Goal: Contribute content: Contribute content

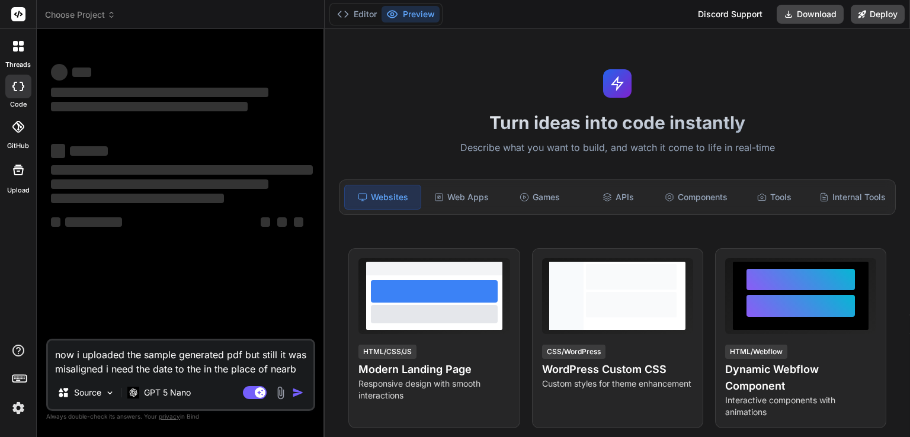
type textarea "x"
drag, startPoint x: 303, startPoint y: 370, endPoint x: 50, endPoint y: 339, distance: 255.3
click at [50, 339] on div "now i uploaded the sample generated pdf but still it was misaligned i need the …" at bounding box center [180, 375] width 269 height 72
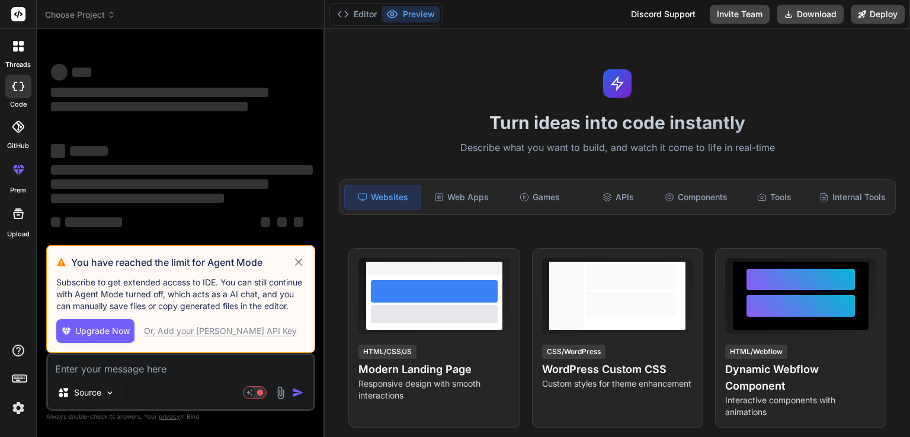
click at [100, 361] on textarea at bounding box center [180, 365] width 265 height 21
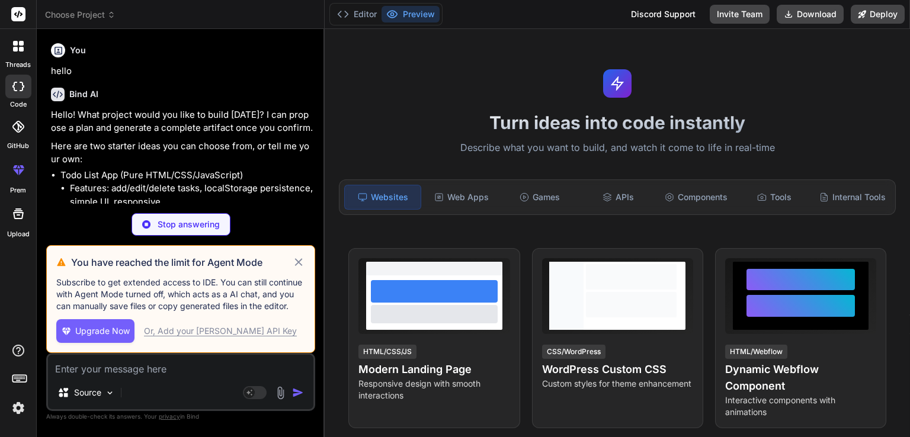
type textarea "x"
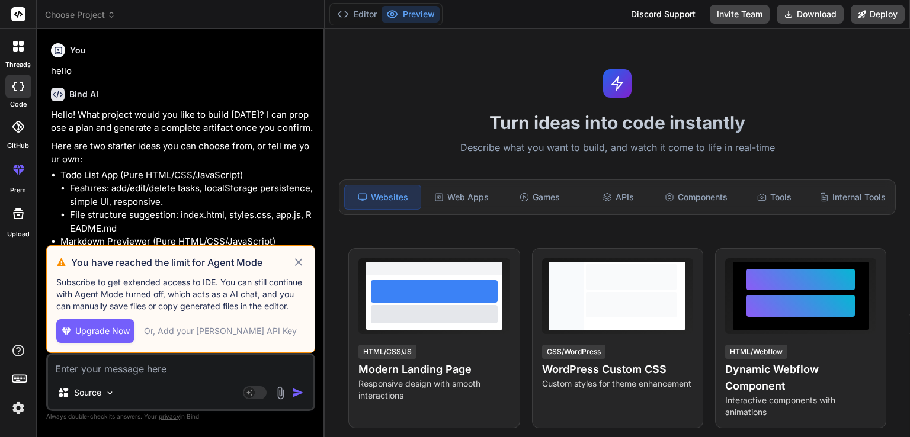
click at [301, 266] on icon at bounding box center [299, 262] width 14 height 14
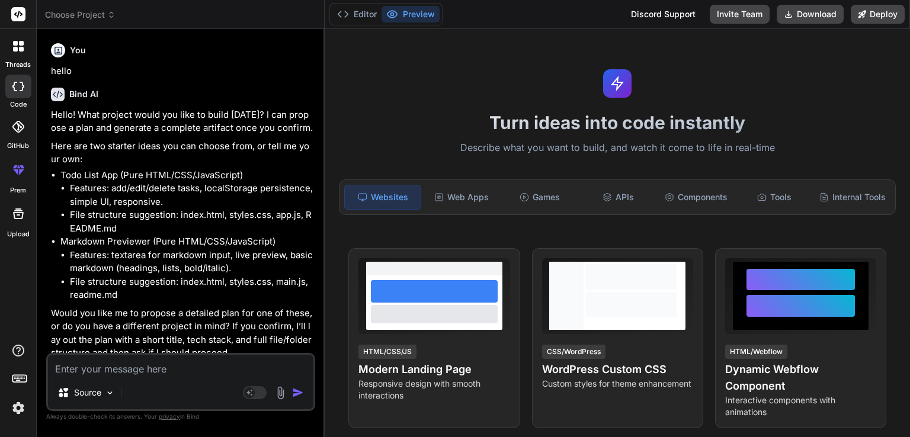
type textarea "x"
click at [103, 367] on textarea at bounding box center [180, 365] width 265 height 21
click at [214, 361] on textarea at bounding box center [180, 365] width 265 height 21
paste textarea "<!DOCTYPE html> <html lang="en"> <head> <meta charset="UTF-8"> <meta name="view…"
type textarea "<!DOCTYPE html> <html lang="en"> <head> <meta charset="UTF-8"> <meta name="view…"
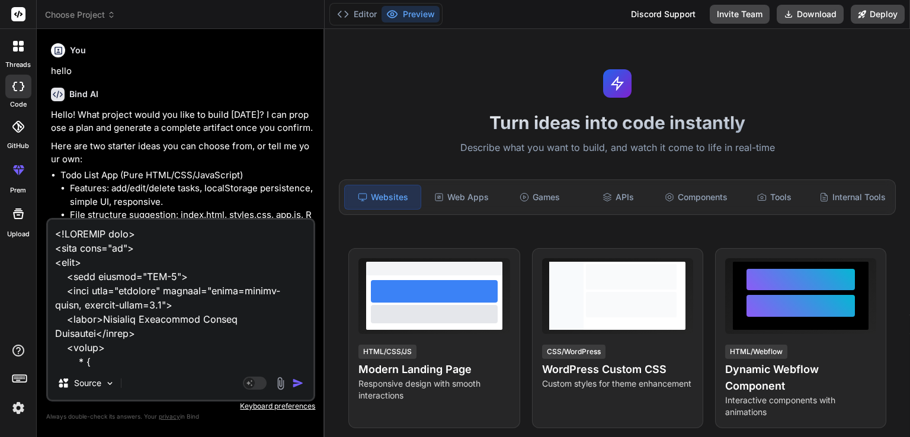
scroll to position [10789, 0]
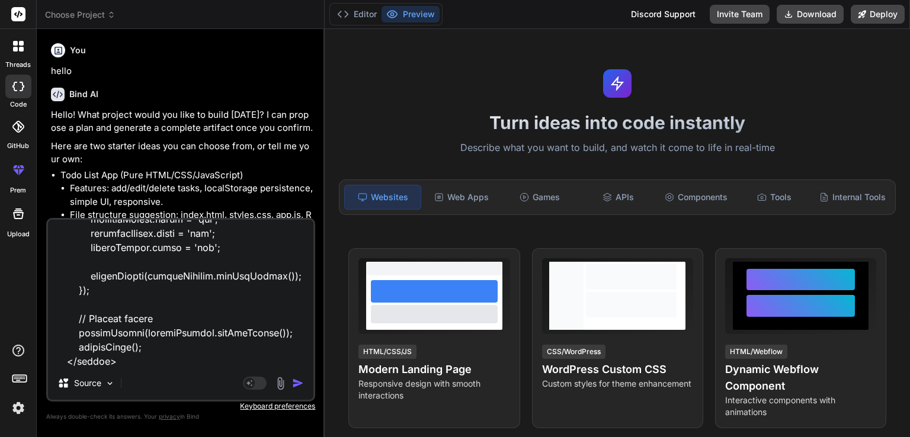
type textarea "x"
type textarea "<!DOCTYPE html> <html lang="en"> <head> <meta charset="UTF-8"> <meta name="view…"
type textarea "x"
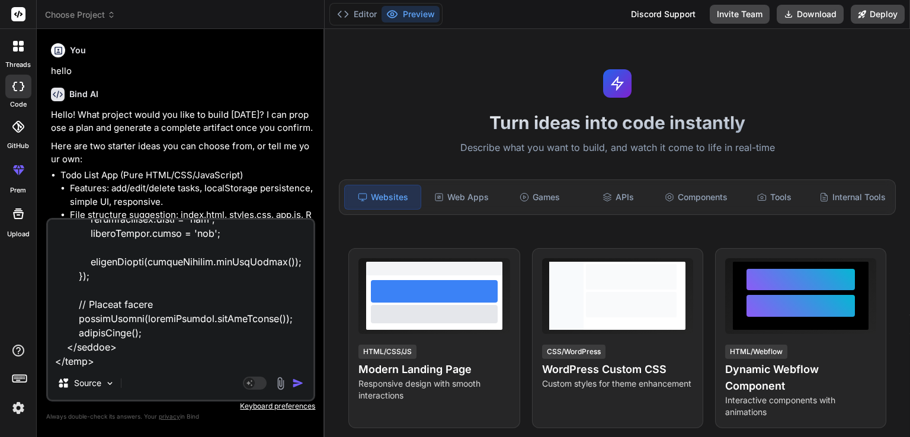
type textarea "<!DOCTYPE html> <html lang="en"> <head> <meta charset="UTF-8"> <meta name="view…"
type textarea "x"
type textarea "<!DOCTYPE html> <html lang="en"> <head> <meta charset="UTF-8"> <meta name="view…"
type textarea "x"
type textarea "<!DOCTYPE html> <html lang="en"> <head> <meta charset="UTF-8"> <meta name="view…"
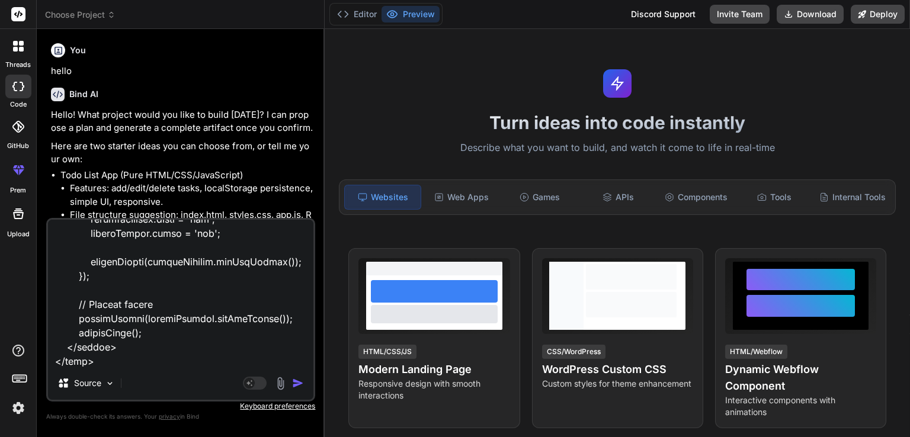
type textarea "x"
type textarea "<!DOCTYPE html> <html lang="en"> <head> <meta charset="UTF-8"> <meta name="view…"
type textarea "x"
type textarea "<!DOCTYPE html> <html lang="en"> <head> <meta charset="UTF-8"> <meta name="view…"
type textarea "x"
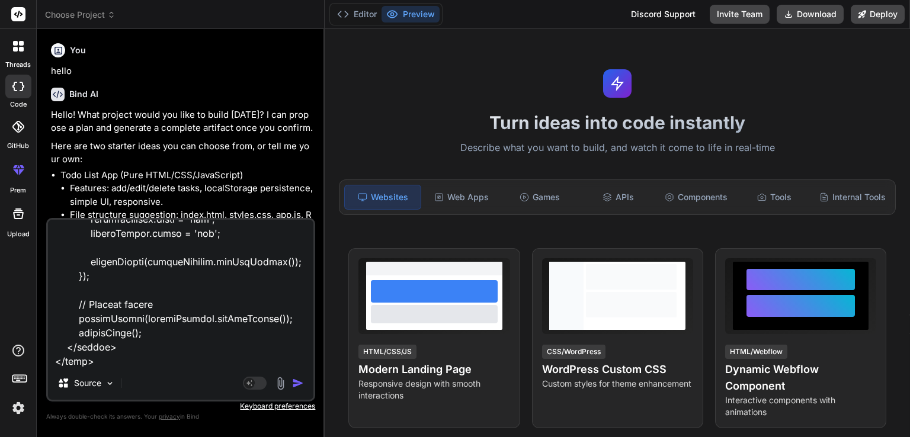
type textarea "<!DOCTYPE html> <html lang="en"> <head> <meta charset="UTF-8"> <meta name="view…"
type textarea "x"
type textarea "<!DOCTYPE html> <html lang="en"> <head> <meta charset="UTF-8"> <meta name="view…"
type textarea "x"
type textarea "<!DOCTYPE html> <html lang="en"> <head> <meta charset="UTF-8"> <meta name="view…"
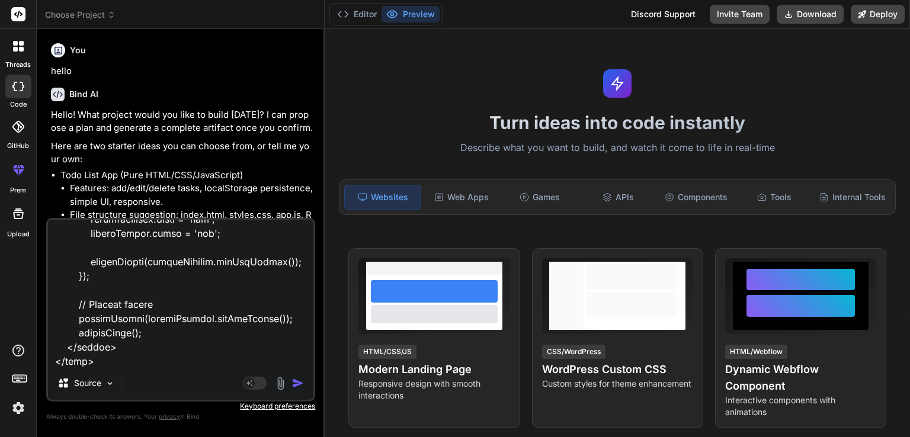
type textarea "x"
type textarea "<!DOCTYPE html> <html lang="en"> <head> <meta charset="UTF-8"> <meta name="view…"
type textarea "x"
type textarea "<!DOCTYPE html> <html lang="en"> <head> <meta charset="UTF-8"> <meta name="view…"
type textarea "x"
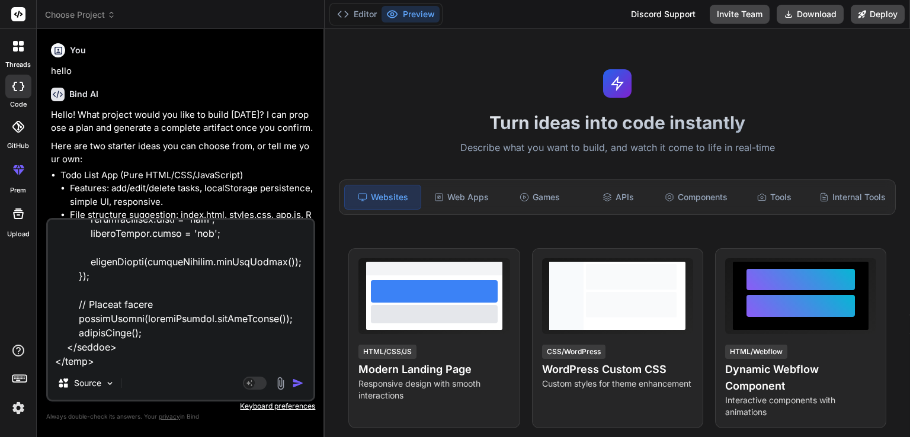
type textarea "<!DOCTYPE html> <html lang="en"> <head> <meta charset="UTF-8"> <meta name="view…"
type textarea "x"
type textarea "<!DOCTYPE html> <html lang="en"> <head> <meta charset="UTF-8"> <meta name="view…"
type textarea "x"
type textarea "<!DOCTYPE html> <html lang="en"> <head> <meta charset="UTF-8"> <meta name="view…"
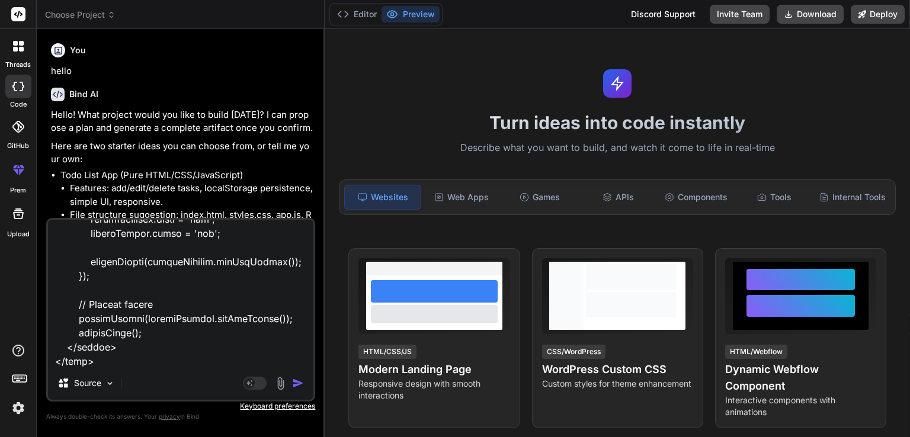
type textarea "x"
type textarea "<!DOCTYPE html> <html lang="en"> <head> <meta charset="UTF-8"> <meta name="view…"
type textarea "x"
type textarea "<!DOCTYPE html> <html lang="en"> <head> <meta charset="UTF-8"> <meta name="view…"
type textarea "x"
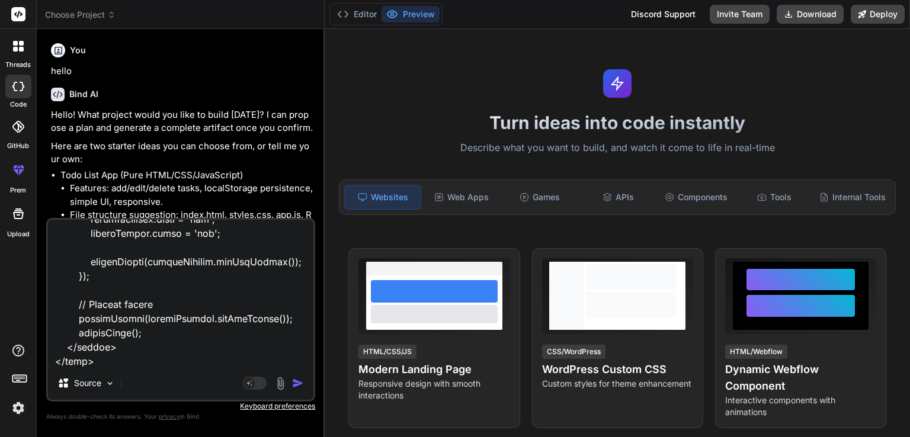
type textarea "<!DOCTYPE html> <html lang="en"> <head> <meta charset="UTF-8"> <meta name="view…"
type textarea "x"
type textarea "<!DOCTYPE html> <html lang="en"> <head> <meta charset="UTF-8"> <meta name="view…"
type textarea "x"
type textarea "<!DOCTYPE html> <html lang="en"> <head> <meta charset="UTF-8"> <meta name="view…"
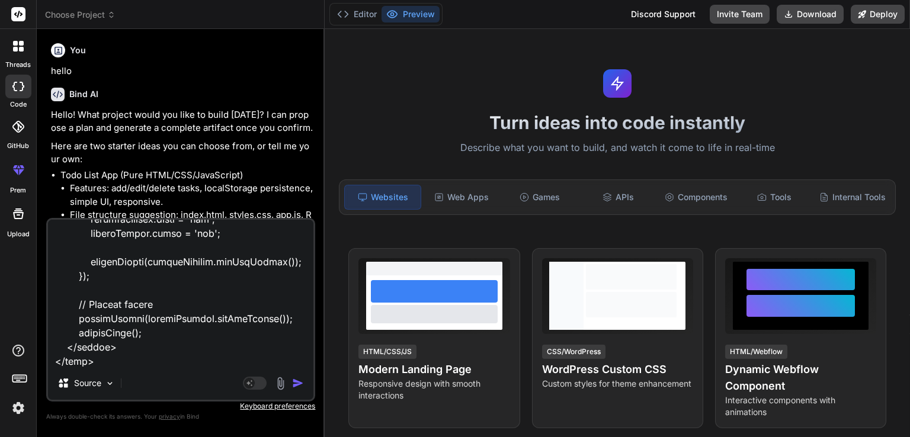
type textarea "x"
type textarea "<!DOCTYPE html> <html lang="en"> <head> <meta charset="UTF-8"> <meta name="view…"
type textarea "x"
type textarea "<!DOCTYPE html> <html lang="en"> <head> <meta charset="UTF-8"> <meta name="view…"
type textarea "x"
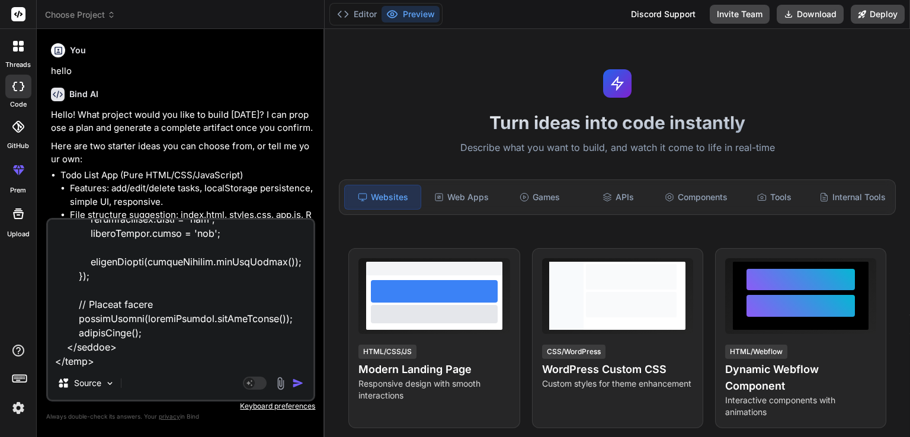
type textarea "<!DOCTYPE html> <html lang="en"> <head> <meta charset="UTF-8"> <meta name="view…"
type textarea "x"
type textarea "<!DOCTYPE html> <html lang="en"> <head> <meta charset="UTF-8"> <meta name="view…"
type textarea "x"
type textarea "<!DOCTYPE html> <html lang="en"> <head> <meta charset="UTF-8"> <meta name="view…"
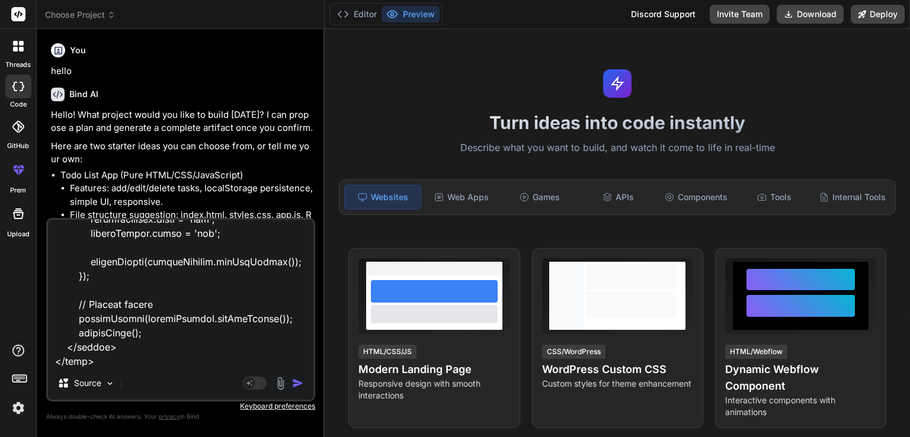
type textarea "x"
type textarea "<!DOCTYPE html> <html lang="en"> <head> <meta charset="UTF-8"> <meta name="view…"
type textarea "x"
type textarea "<!DOCTYPE html> <html lang="en"> <head> <meta charset="UTF-8"> <meta name="view…"
type textarea "x"
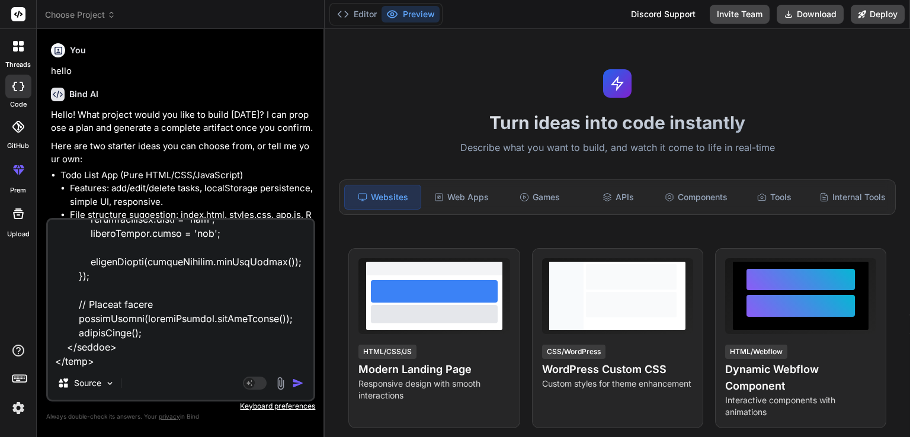
type textarea "<!DOCTYPE html> <html lang="en"> <head> <meta charset="UTF-8"> <meta name="view…"
type textarea "x"
type textarea "<!DOCTYPE html> <html lang="en"> <head> <meta charset="UTF-8"> <meta name="view…"
type textarea "x"
type textarea "<!DOCTYPE html> <html lang="en"> <head> <meta charset="UTF-8"> <meta name="view…"
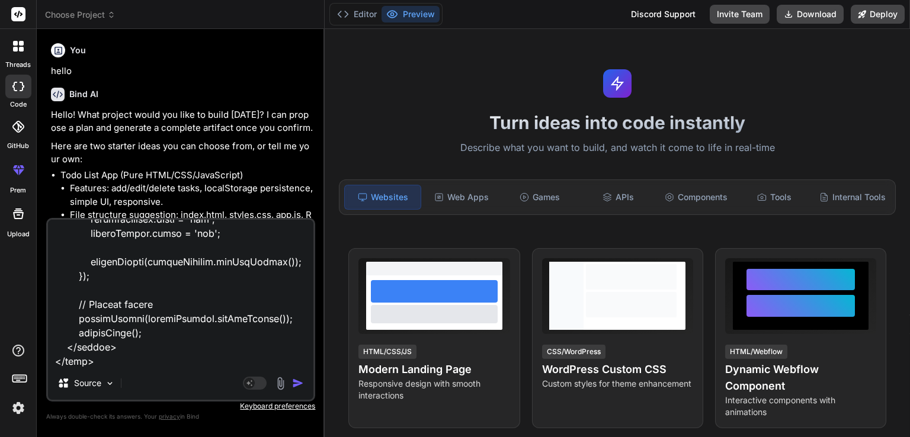
type textarea "x"
type textarea "<!DOCTYPE html> <html lang="en"> <head> <meta charset="UTF-8"> <meta name="view…"
type textarea "x"
type textarea "<!DOCTYPE html> <html lang="en"> <head> <meta charset="UTF-8"> <meta name="view…"
type textarea "x"
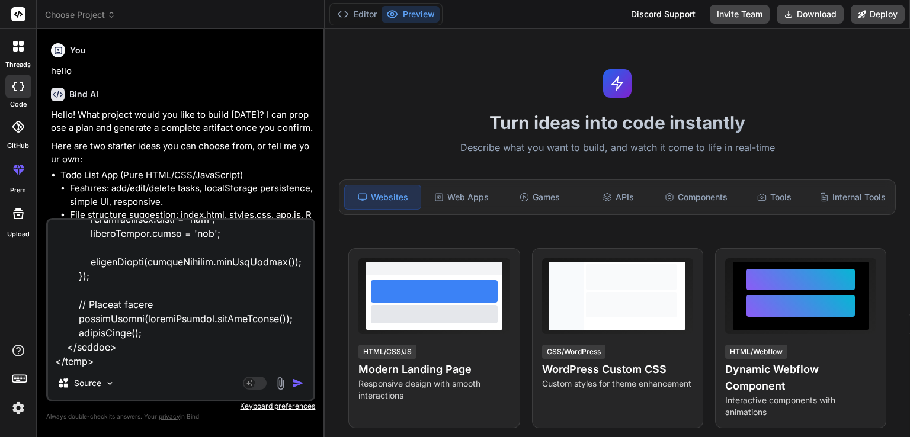
type textarea "<!DOCTYPE html> <html lang="en"> <head> <meta charset="UTF-8"> <meta name="view…"
type textarea "x"
type textarea "<!DOCTYPE html> <html lang="en"> <head> <meta charset="UTF-8"> <meta name="view…"
type textarea "x"
type textarea "<!DOCTYPE html> <html lang="en"> <head> <meta charset="UTF-8"> <meta name="view…"
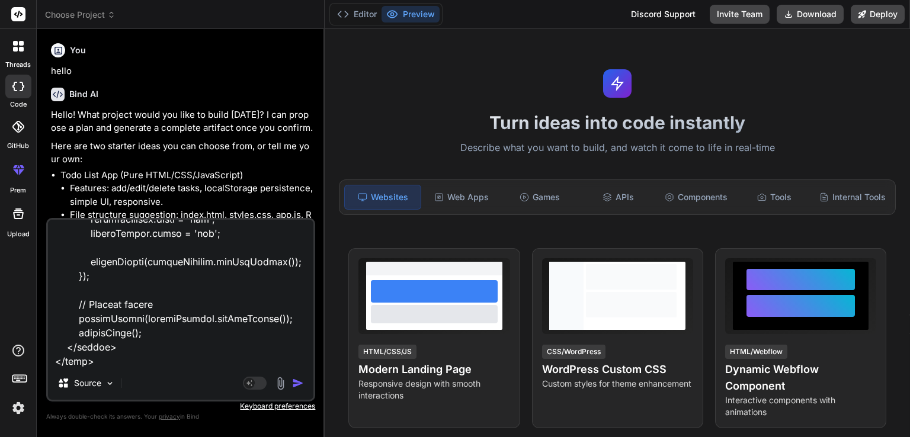
type textarea "x"
type textarea "<!DOCTYPE html> <html lang="en"> <head> <meta charset="UTF-8"> <meta name="view…"
type textarea "x"
type textarea "<!DOCTYPE html> <html lang="en"> <head> <meta charset="UTF-8"> <meta name="view…"
type textarea "x"
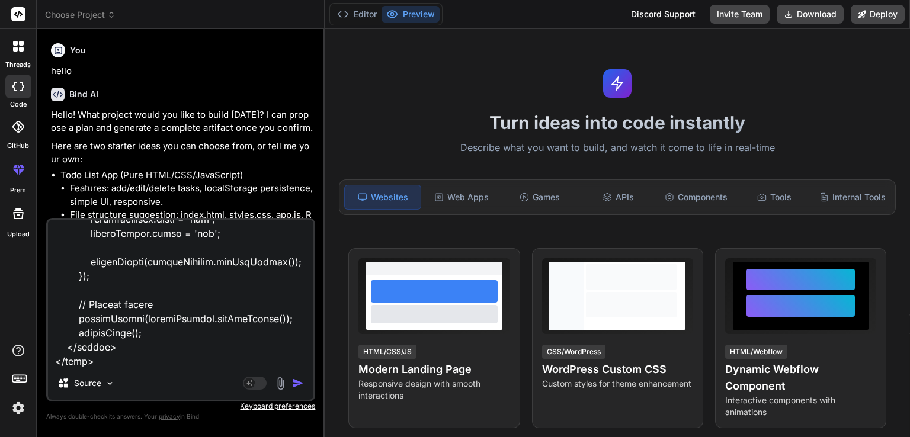
type textarea "<!DOCTYPE html> <html lang="en"> <head> <meta charset="UTF-8"> <meta name="view…"
type textarea "x"
type textarea "<!DOCTYPE html> <html lang="en"> <head> <meta charset="UTF-8"> <meta name="view…"
type textarea "x"
type textarea "<!DOCTYPE html> <html lang="en"> <head> <meta charset="UTF-8"> <meta name="view…"
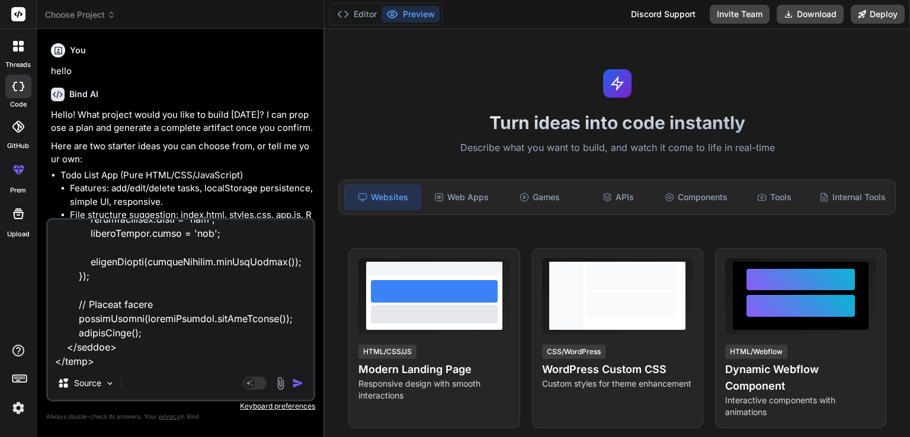
type textarea "x"
type textarea "<!DOCTYPE html> <html lang="en"> <head> <meta charset="UTF-8"> <meta name="view…"
type textarea "x"
type textarea "<!DOCTYPE html> <html lang="en"> <head> <meta charset="UTF-8"> <meta name="view…"
type textarea "x"
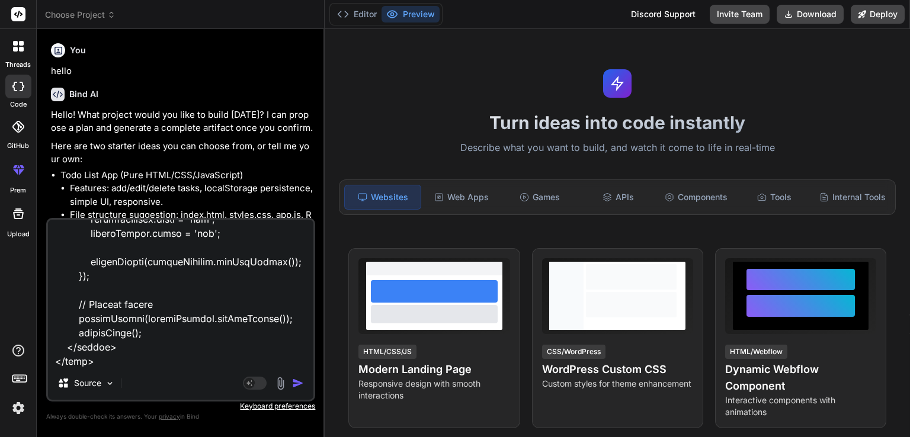
type textarea "<!DOCTYPE html> <html lang="en"> <head> <meta charset="UTF-8"> <meta name="view…"
type textarea "x"
type textarea "<!DOCTYPE html> <html lang="en"> <head> <meta charset="UTF-8"> <meta name="view…"
type textarea "x"
type textarea "<!DOCTYPE html> <html lang="en"> <head> <meta charset="UTF-8"> <meta name="view…"
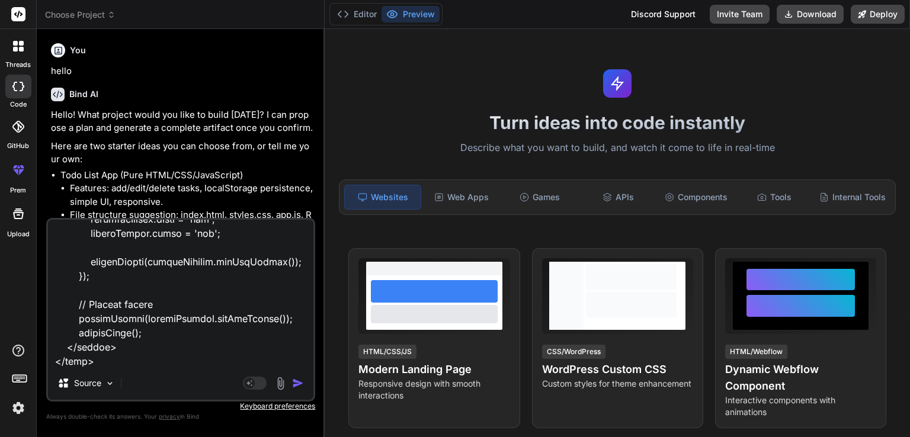
type textarea "x"
type textarea "<!DOCTYPE html> <html lang="en"> <head> <meta charset="UTF-8"> <meta name="view…"
type textarea "x"
type textarea "<!DOCTYPE html> <html lang="en"> <head> <meta charset="UTF-8"> <meta name="view…"
type textarea "x"
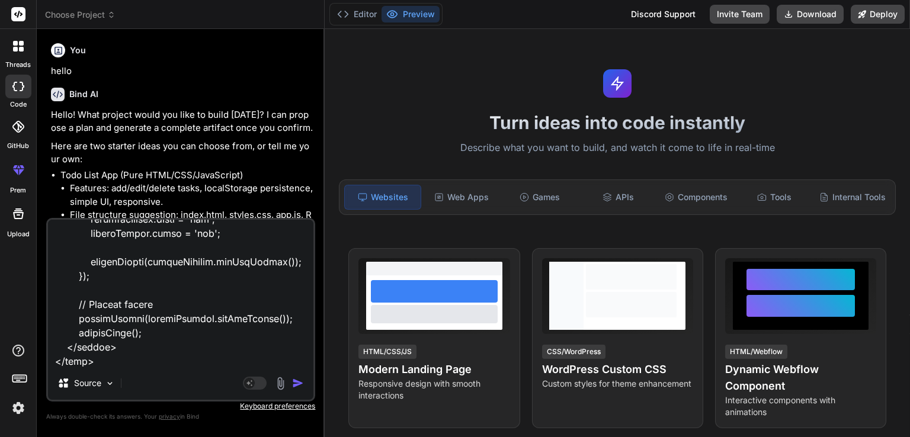
type textarea "<!DOCTYPE html> <html lang="en"> <head> <meta charset="UTF-8"> <meta name="view…"
type textarea "x"
type textarea "<!DOCTYPE html> <html lang="en"> <head> <meta charset="UTF-8"> <meta name="view…"
type textarea "x"
type textarea "<!DOCTYPE html> <html lang="en"> <head> <meta charset="UTF-8"> <meta name="view…"
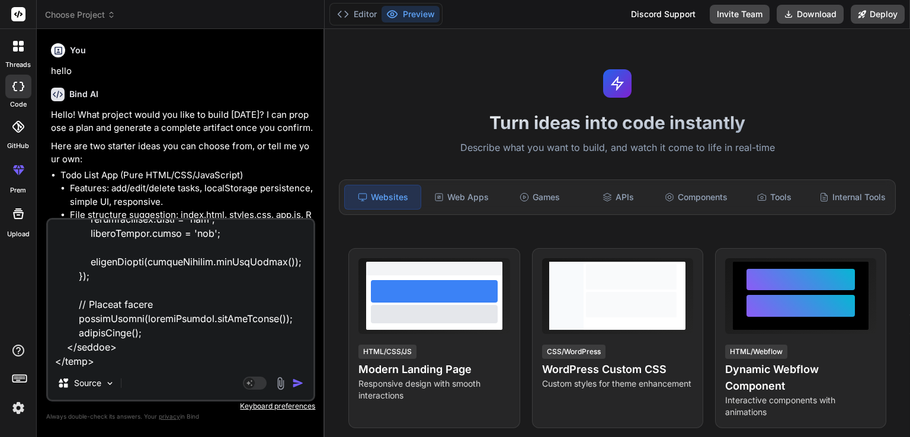
type textarea "x"
type textarea "<!DOCTYPE html> <html lang="en"> <head> <meta charset="UTF-8"> <meta name="view…"
type textarea "x"
type textarea "<!DOCTYPE html> <html lang="en"> <head> <meta charset="UTF-8"> <meta name="view…"
type textarea "x"
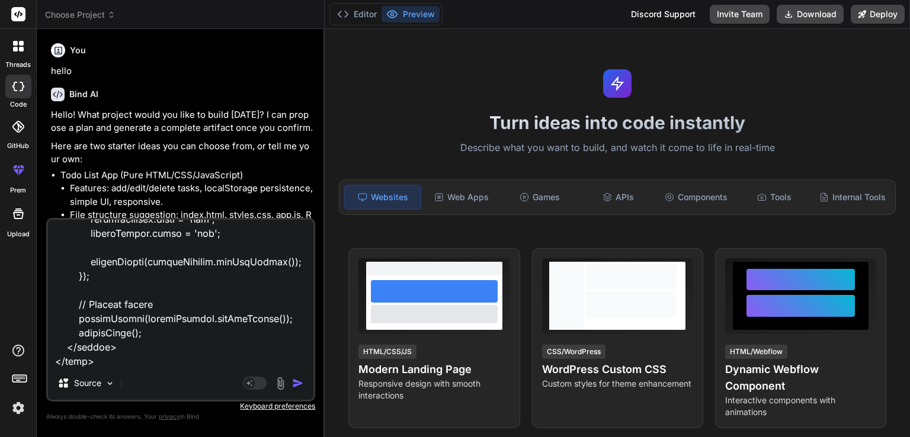
type textarea "<!DOCTYPE html> <html lang="en"> <head> <meta charset="UTF-8"> <meta name="view…"
type textarea "x"
type textarea "<!DOCTYPE html> <html lang="en"> <head> <meta charset="UTF-8"> <meta name="view…"
type textarea "x"
type textarea "<!DOCTYPE html> <html lang="en"> <head> <meta charset="UTF-8"> <meta name="view…"
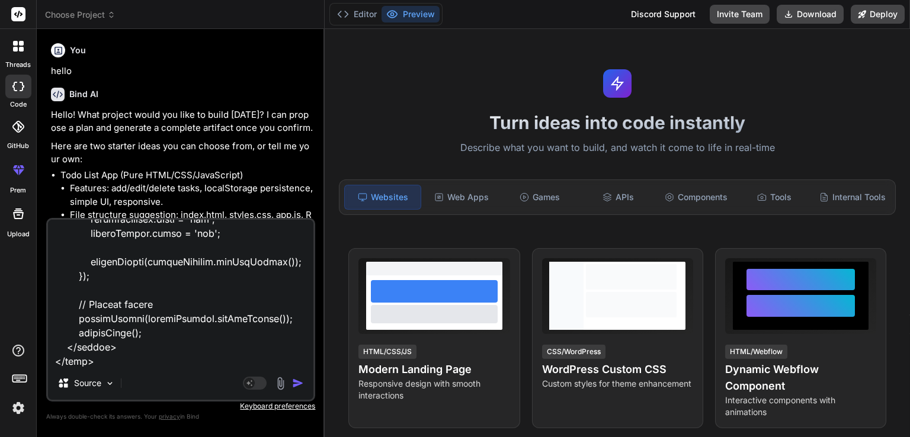
type textarea "x"
type textarea "<!DOCTYPE html> <html lang="en"> <head> <meta charset="UTF-8"> <meta name="view…"
type textarea "x"
type textarea "<!DOCTYPE html> <html lang="en"> <head> <meta charset="UTF-8"> <meta name="view…"
type textarea "x"
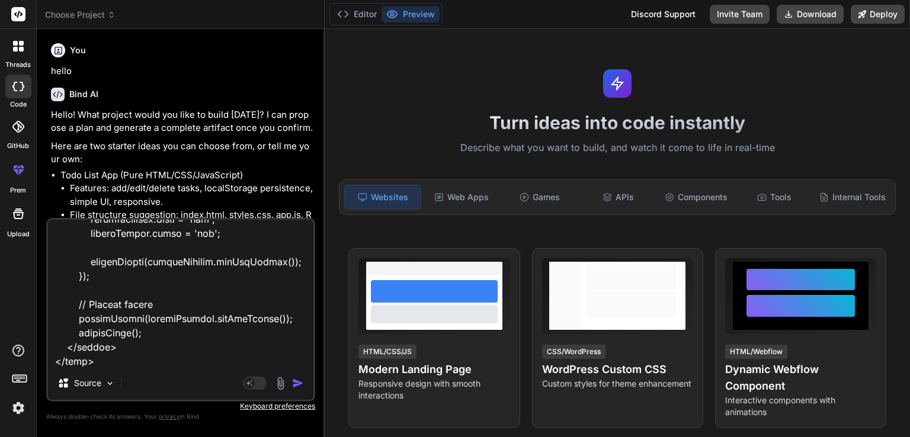
type textarea "<!DOCTYPE html> <html lang="en"> <head> <meta charset="UTF-8"> <meta name="view…"
type textarea "x"
type textarea "<!DOCTYPE html> <html lang="en"> <head> <meta charset="UTF-8"> <meta name="view…"
type textarea "x"
type textarea "<!DOCTYPE html> <html lang="en"> <head> <meta charset="UTF-8"> <meta name="view…"
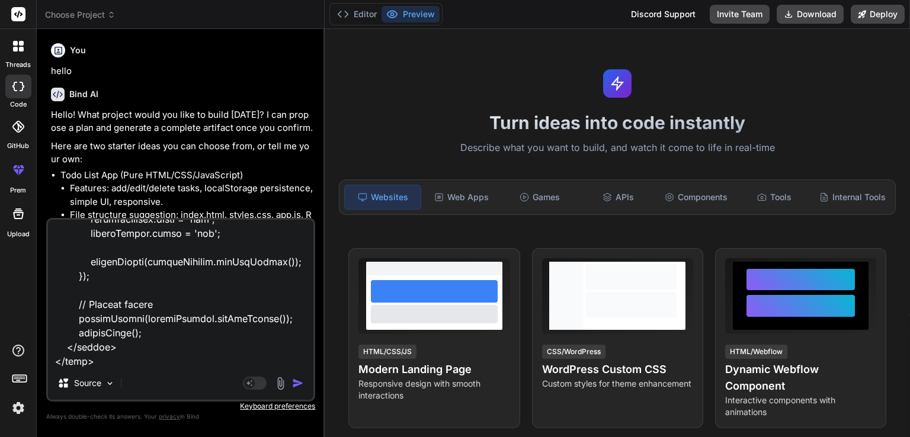
type textarea "x"
type textarea "<!DOCTYPE html> <html lang="en"> <head> <meta charset="UTF-8"> <meta name="view…"
type textarea "x"
type textarea "<!DOCTYPE html> <html lang="en"> <head> <meta charset="UTF-8"> <meta name="view…"
type textarea "x"
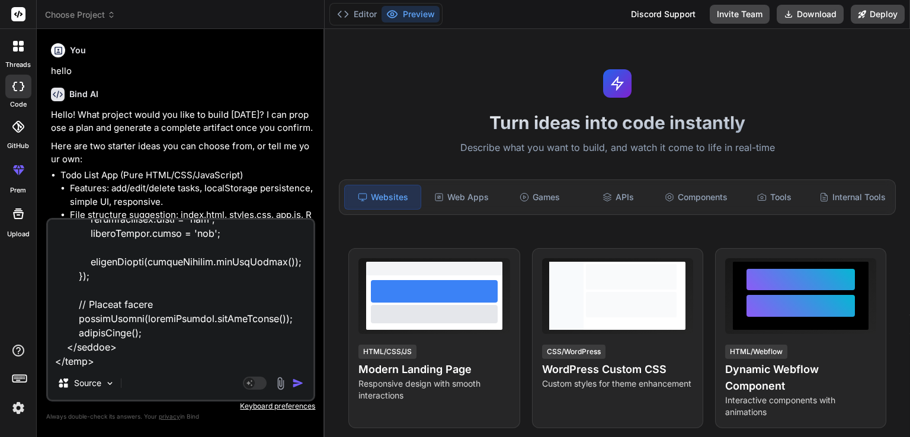
type textarea "<!DOCTYPE html> <html lang="en"> <head> <meta charset="UTF-8"> <meta name="view…"
type textarea "x"
type textarea "<!DOCTYPE html> <html lang="en"> <head> <meta charset="UTF-8"> <meta name="view…"
type textarea "x"
type textarea "<!DOCTYPE html> <html lang="en"> <head> <meta charset="UTF-8"> <meta name="view…"
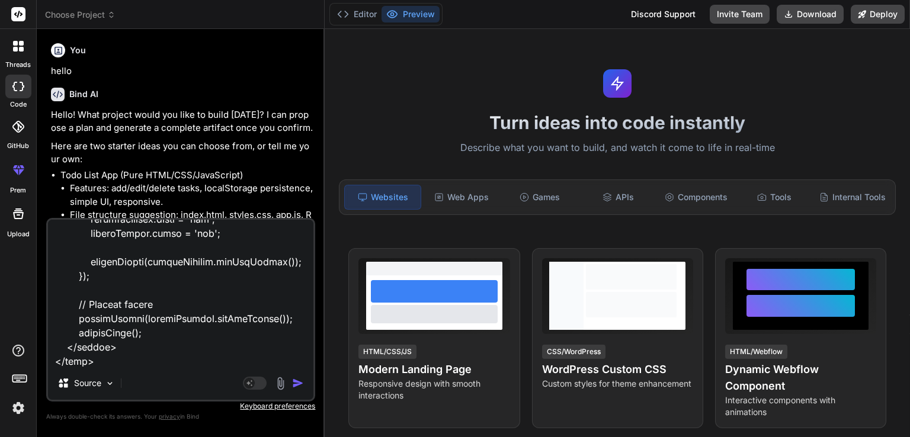
type textarea "x"
type textarea "<!DOCTYPE html> <html lang="en"> <head> <meta charset="UTF-8"> <meta name="view…"
type textarea "x"
type textarea "<!DOCTYPE html> <html lang="en"> <head> <meta charset="UTF-8"> <meta name="view…"
type textarea "x"
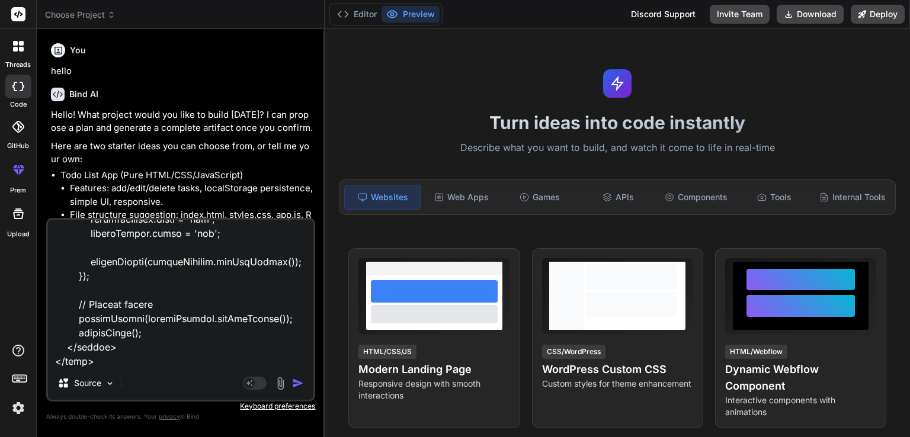
type textarea "<!DOCTYPE html> <html lang="en"> <head> <meta charset="UTF-8"> <meta name="view…"
type textarea "x"
type textarea "<!DOCTYPE html> <html lang="en"> <head> <meta charset="UTF-8"> <meta name="view…"
type textarea "x"
type textarea "<!DOCTYPE html> <html lang="en"> <head> <meta charset="UTF-8"> <meta name="view…"
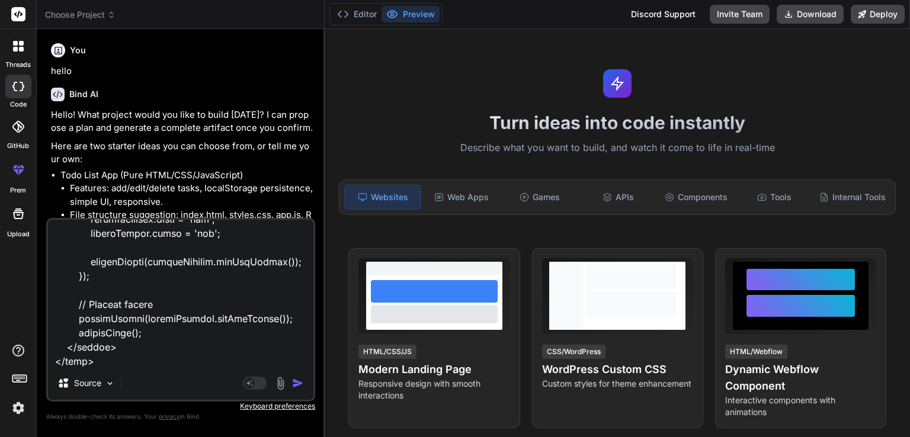
type textarea "x"
type textarea "<!DOCTYPE html> <html lang="en"> <head> <meta charset="UTF-8"> <meta name="view…"
type textarea "x"
type textarea "<!DOCTYPE html> <html lang="en"> <head> <meta charset="UTF-8"> <meta name="view…"
type textarea "x"
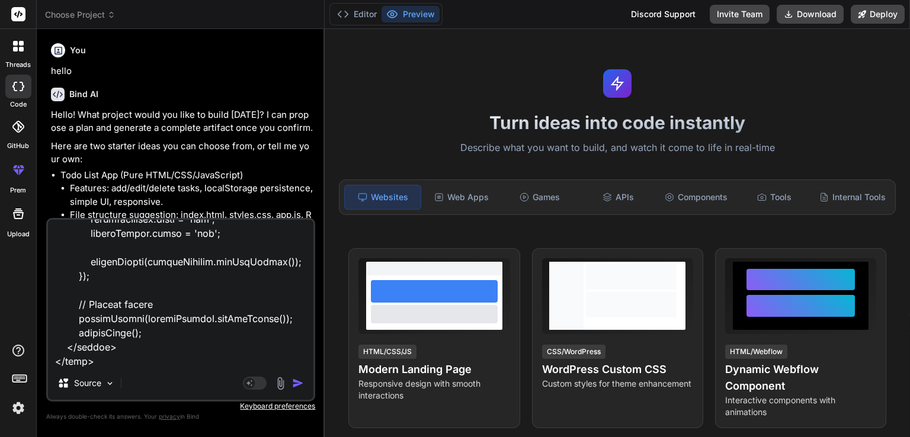
type textarea "<!DOCTYPE html> <html lang="en"> <head> <meta charset="UTF-8"> <meta name="view…"
type textarea "x"
type textarea "<!DOCTYPE html> <html lang="en"> <head> <meta charset="UTF-8"> <meta name="view…"
type textarea "x"
type textarea "<!DOCTYPE html> <html lang="en"> <head> <meta charset="UTF-8"> <meta name="view…"
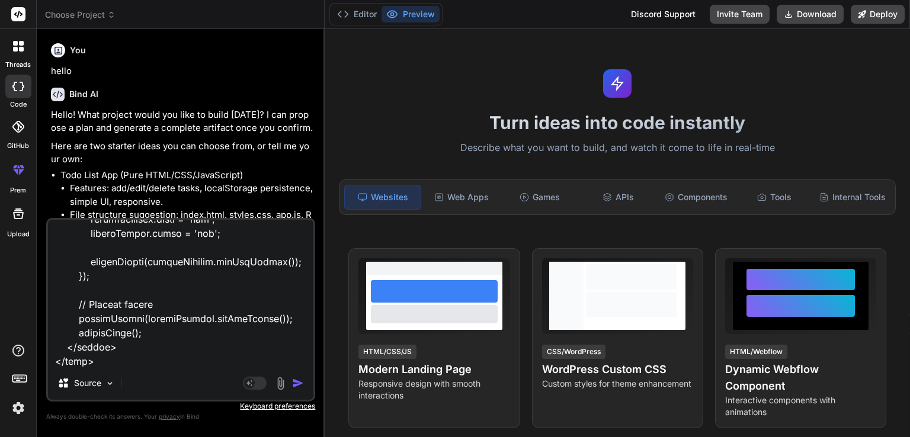
type textarea "x"
type textarea "<!DOCTYPE html> <html lang="en"> <head> <meta charset="UTF-8"> <meta name="view…"
type textarea "x"
type textarea "<!DOCTYPE html> <html lang="en"> <head> <meta charset="UTF-8"> <meta name="view…"
type textarea "x"
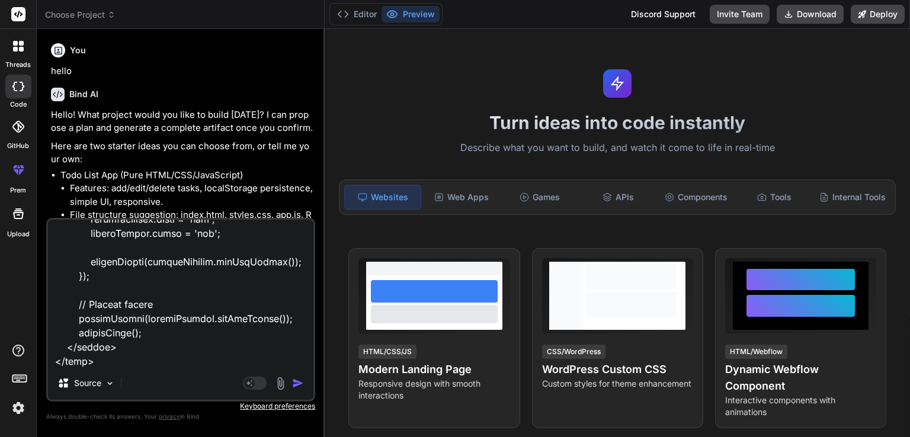
type textarea "<!DOCTYPE html> <html lang="en"> <head> <meta charset="UTF-8"> <meta name="view…"
type textarea "x"
type textarea "<!DOCTYPE html> <html lang="en"> <head> <meta charset="UTF-8"> <meta name="view…"
type textarea "x"
type textarea "<!DOCTYPE html> <html lang="en"> <head> <meta charset="UTF-8"> <meta name="view…"
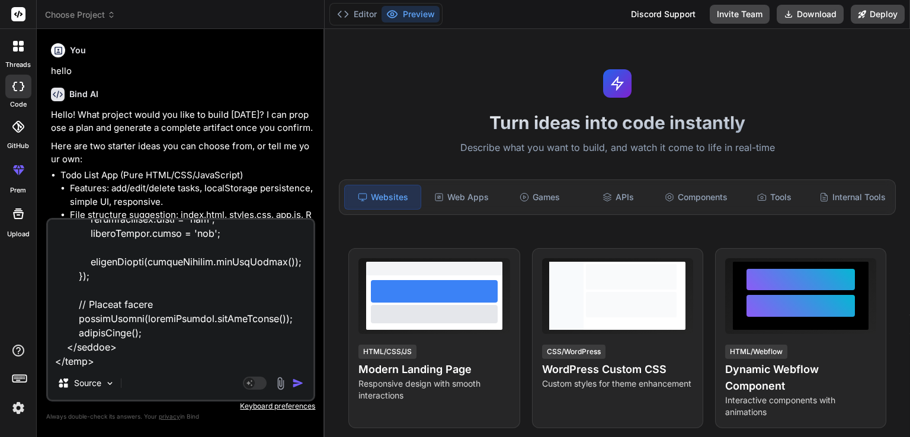
type textarea "x"
type textarea "<!DOCTYPE html> <html lang="en"> <head> <meta charset="UTF-8"> <meta name="view…"
type textarea "x"
type textarea "<!DOCTYPE html> <html lang="en"> <head> <meta charset="UTF-8"> <meta name="view…"
type textarea "x"
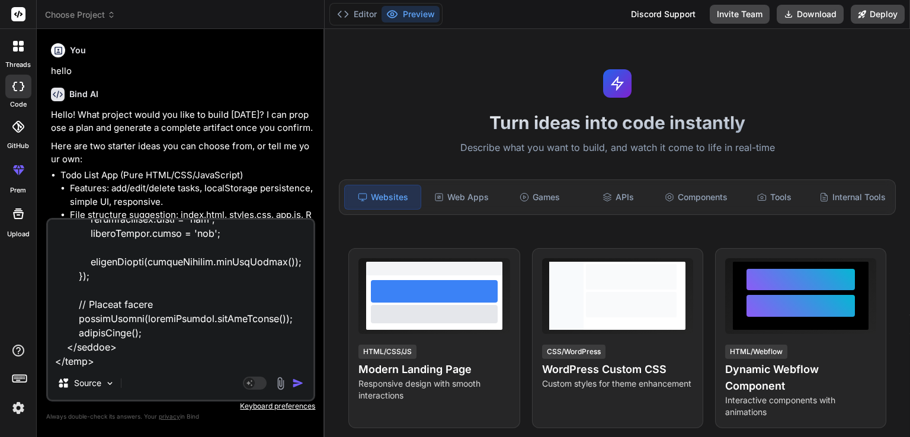
scroll to position [10818, 0]
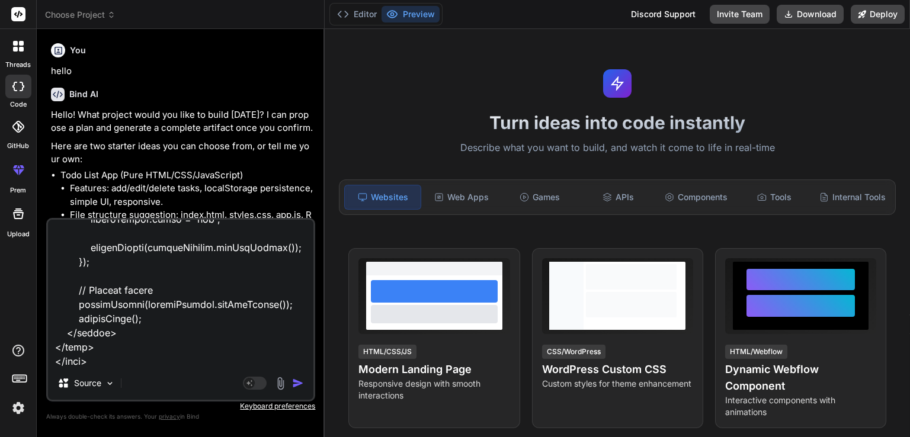
type textarea "<!DOCTYPE html> <html lang="en"> <head> <meta charset="UTF-8"> <meta name="view…"
type textarea "x"
type textarea "<!DOCTYPE html> <html lang="en"> <head> <meta charset="UTF-8"> <meta name="view…"
type textarea "x"
type textarea "<!DOCTYPE html> <html lang="en"> <head> <meta charset="UTF-8"> <meta name="view…"
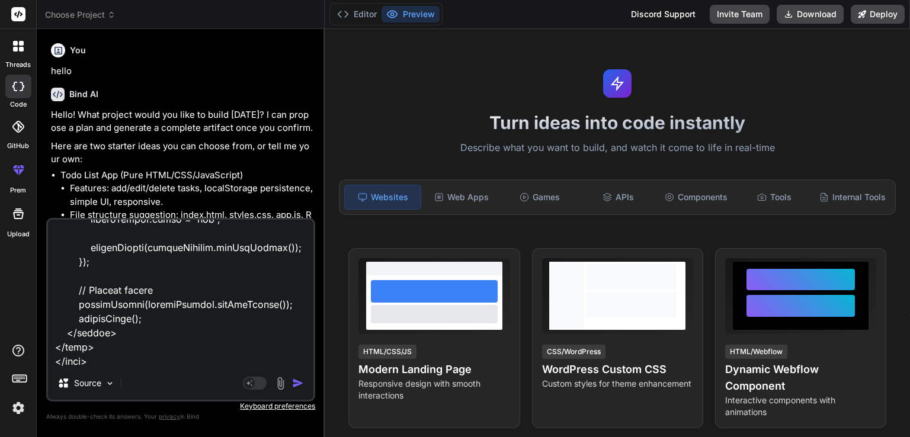
type textarea "x"
type textarea "<!DOCTYPE html> <html lang="en"> <head> <meta charset="UTF-8"> <meta name="view…"
type textarea "x"
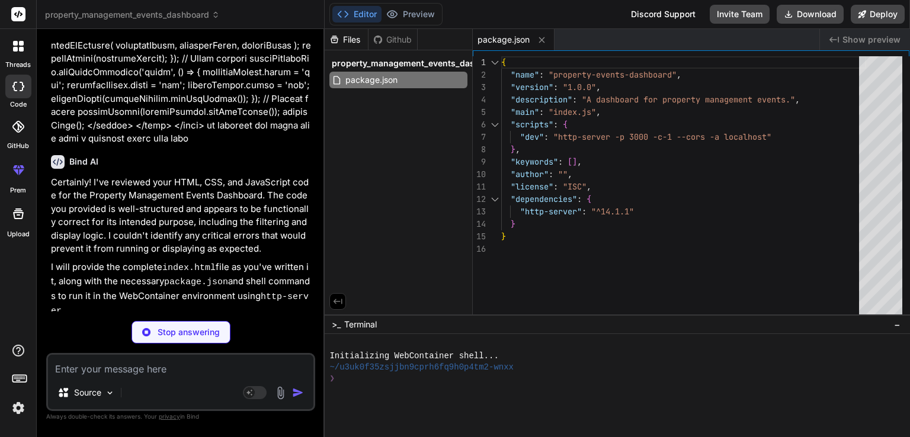
scroll to position [3353, 0]
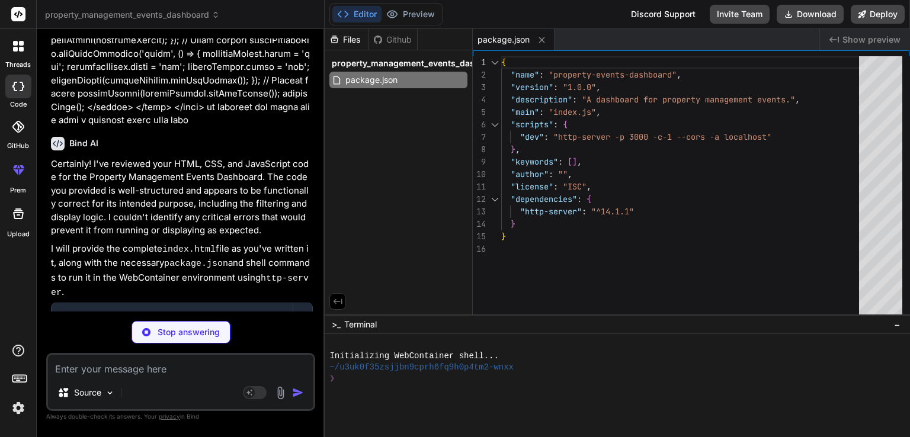
click at [279, 390] on img at bounding box center [281, 393] width 14 height 14
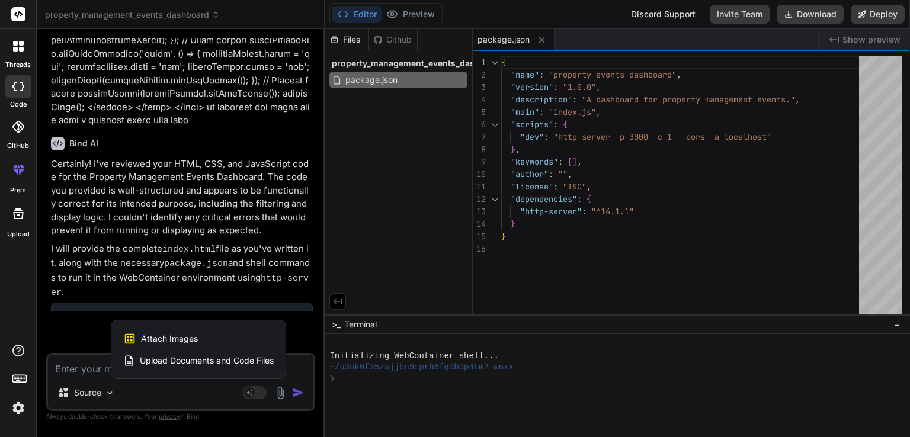
click at [201, 360] on span "Upload Documents and Code Files" at bounding box center [207, 361] width 134 height 12
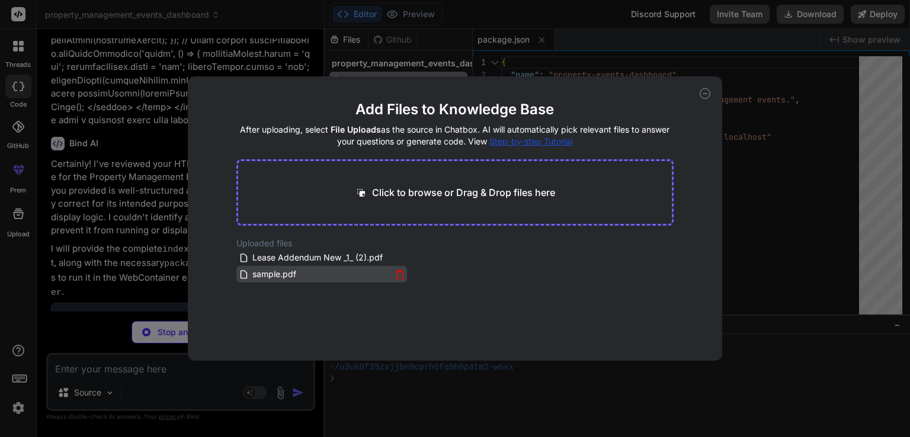
click at [396, 274] on icon at bounding box center [399, 275] width 6 height 7
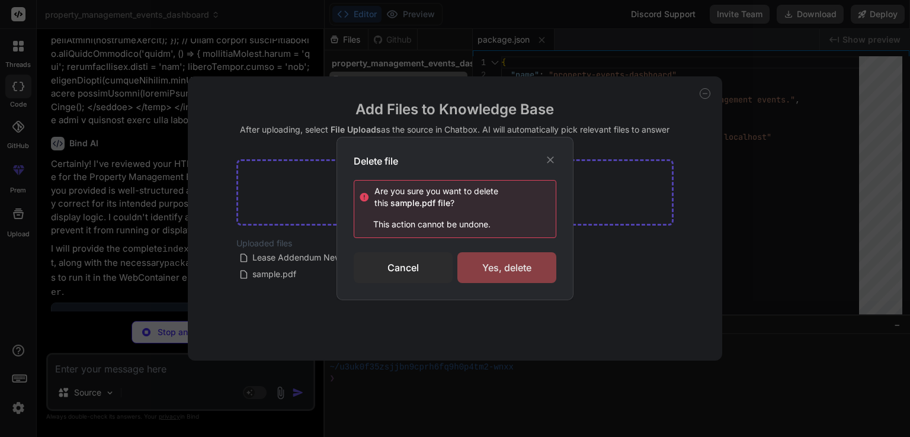
click at [482, 270] on div "Yes, delete" at bounding box center [506, 267] width 99 height 31
type textarea "x"
type textarea "// Initial render renderEvents(eventsService.getAllEvents()); updateStats(); </…"
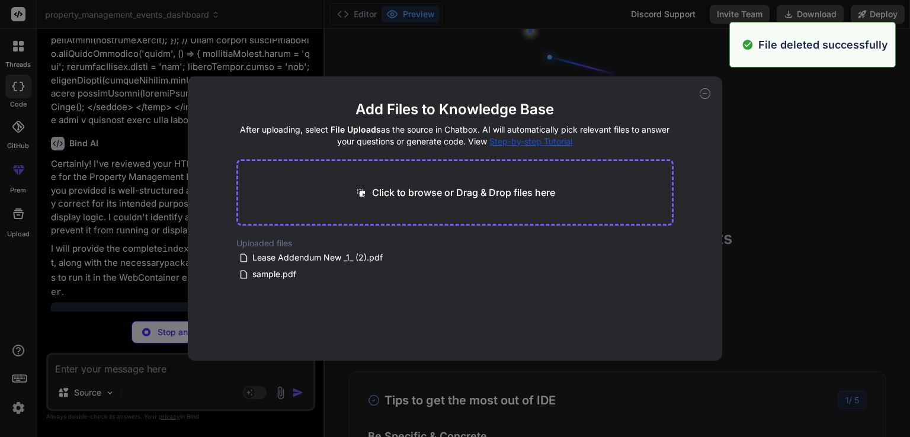
scroll to position [11, 0]
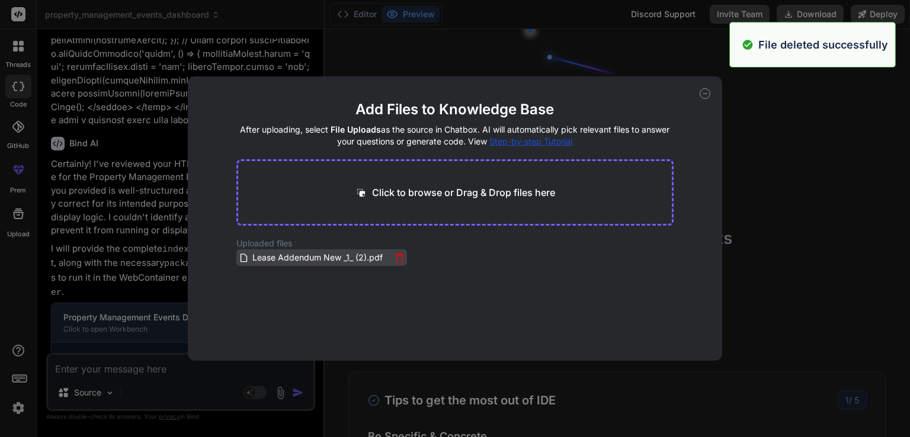
click at [391, 256] on div "Lease Addendum New _1_ (2).pdf" at bounding box center [322, 258] width 166 height 14
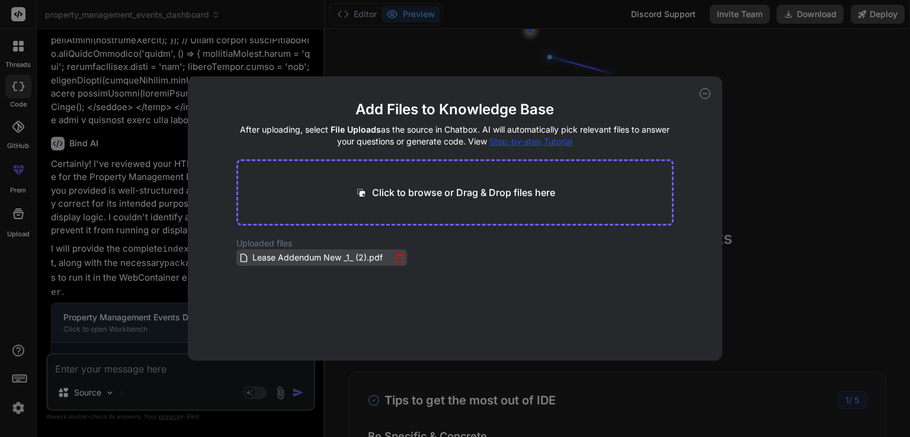
click at [401, 258] on icon at bounding box center [399, 258] width 10 height 10
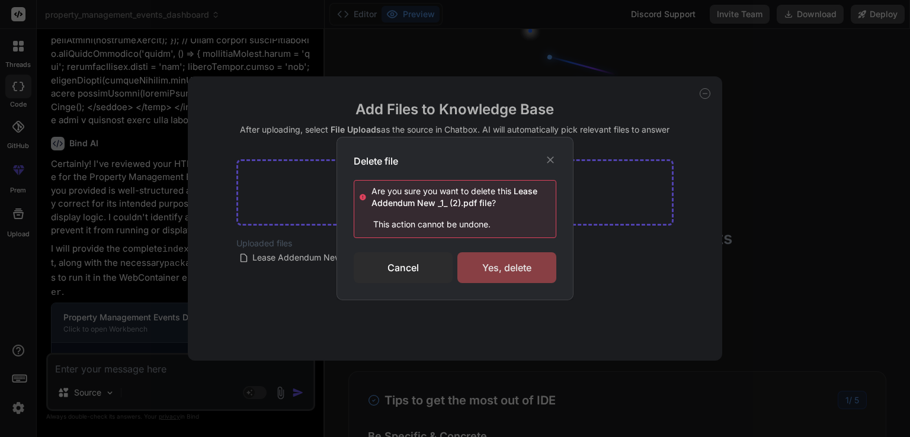
click at [464, 263] on div "Yes, delete" at bounding box center [506, 267] width 99 height 31
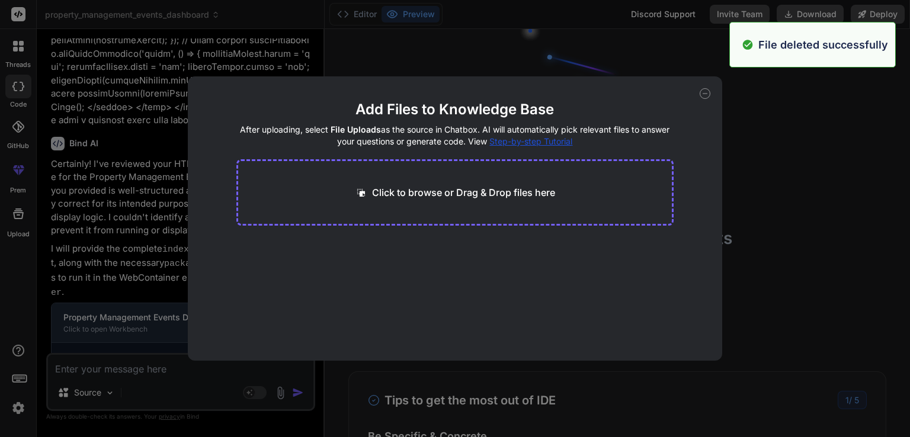
click at [763, 219] on div "Add Files to Knowledge Base After uploading, select File Uploads as the source …" at bounding box center [455, 218] width 910 height 437
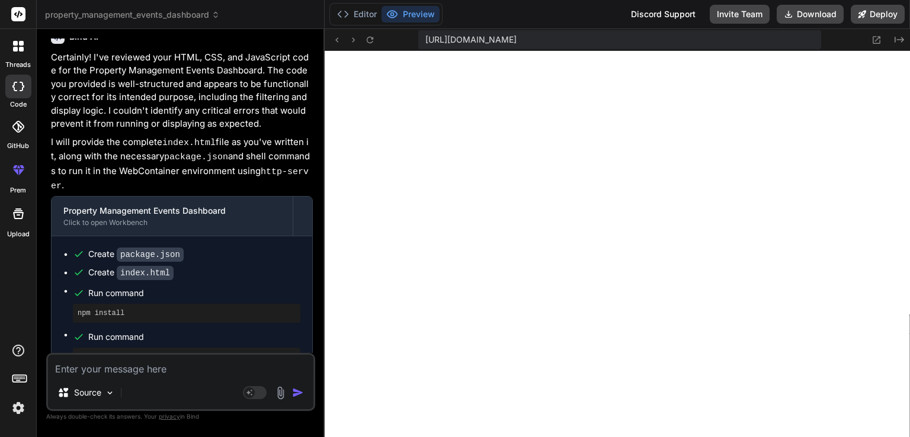
scroll to position [512, 0]
click at [278, 394] on img at bounding box center [281, 393] width 14 height 14
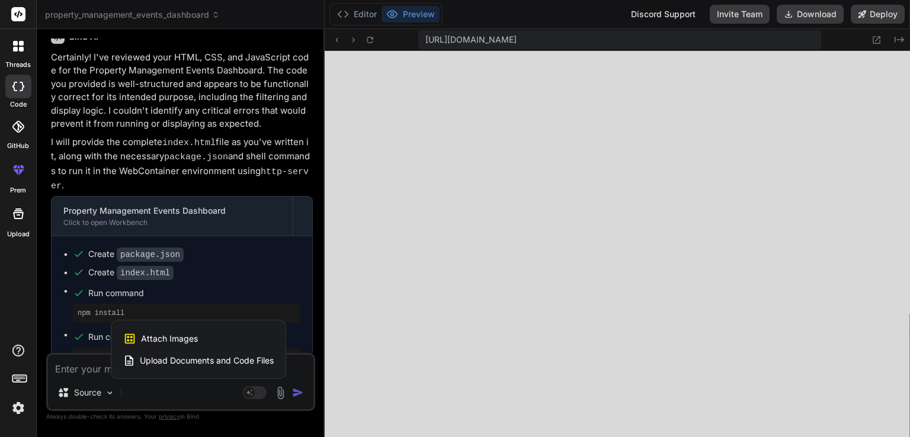
click at [248, 363] on span "Upload Documents and Code Files" at bounding box center [207, 361] width 134 height 12
type textarea "x"
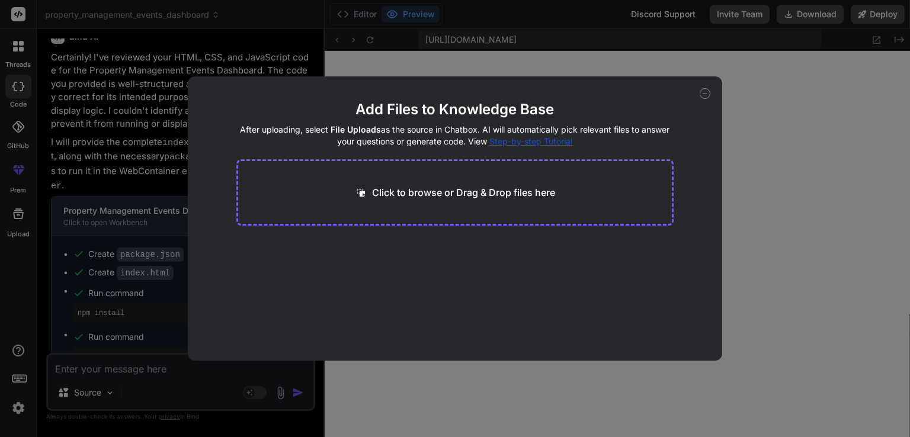
click at [487, 185] on p "Click to browse or Drag & Drop files here" at bounding box center [463, 192] width 183 height 14
type input "C:\fakepath\package.json"
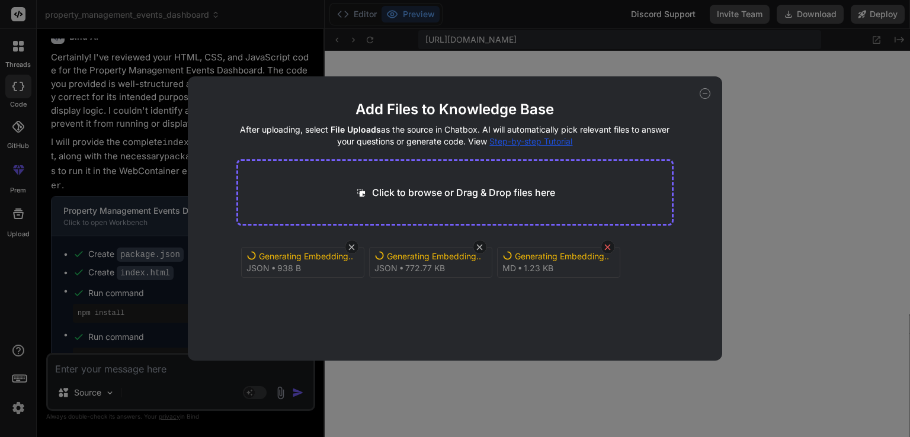
click at [605, 244] on icon at bounding box center [608, 247] width 6 height 6
click at [481, 247] on icon at bounding box center [479, 247] width 10 height 10
click at [351, 248] on icon at bounding box center [352, 247] width 6 height 6
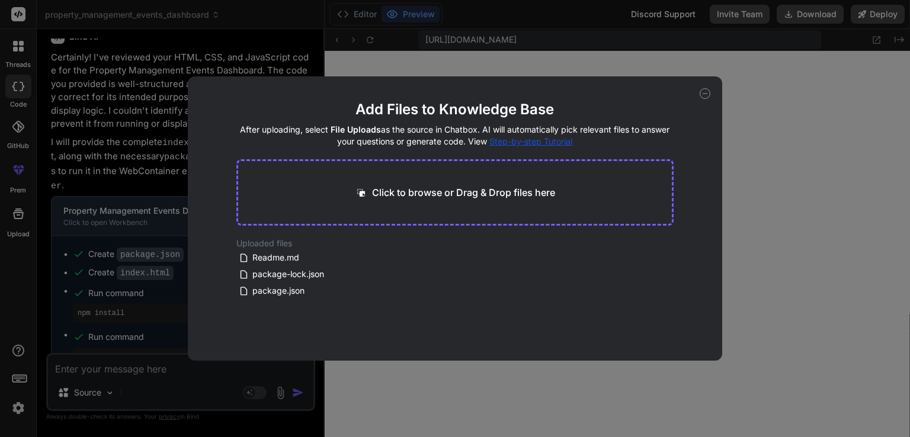
click at [412, 204] on div "Click to browse or Drag & Drop files here" at bounding box center [455, 192] width 438 height 66
click at [396, 261] on icon at bounding box center [399, 258] width 6 height 7
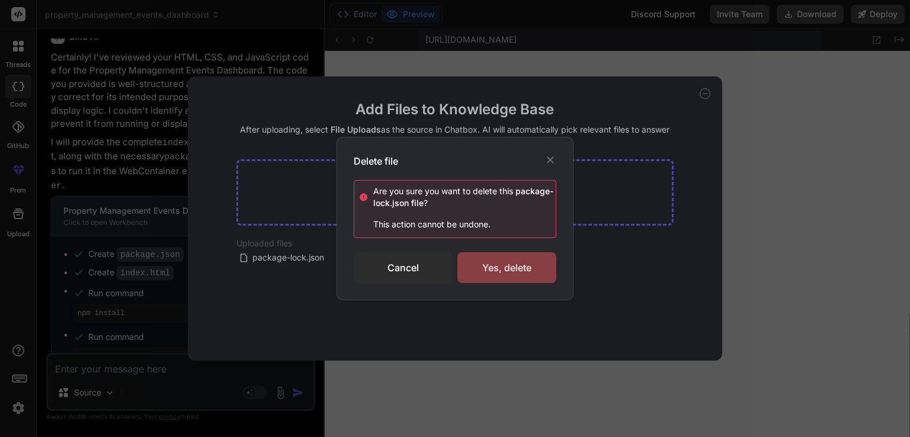
click at [511, 271] on div "Yes, delete" at bounding box center [506, 267] width 99 height 31
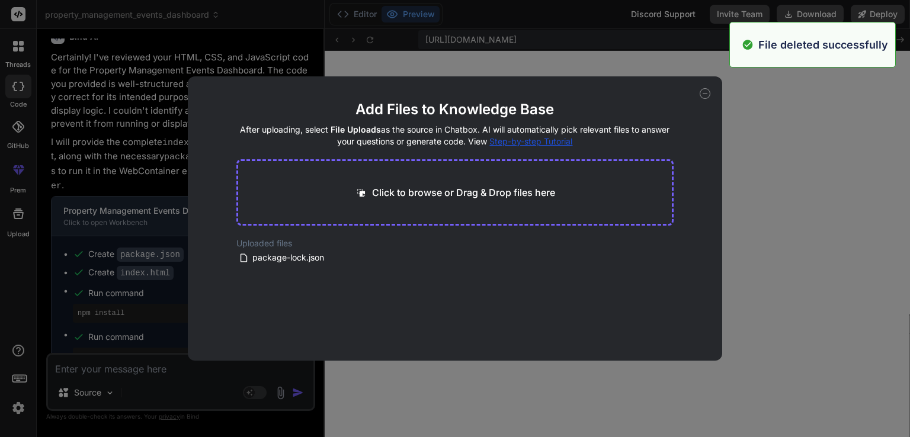
type textarea "x"
click at [468, 164] on div "Click to browse or Drag & Drop files here" at bounding box center [455, 192] width 438 height 66
click at [457, 175] on div "Click to browse or Drag & Drop files here" at bounding box center [455, 192] width 438 height 66
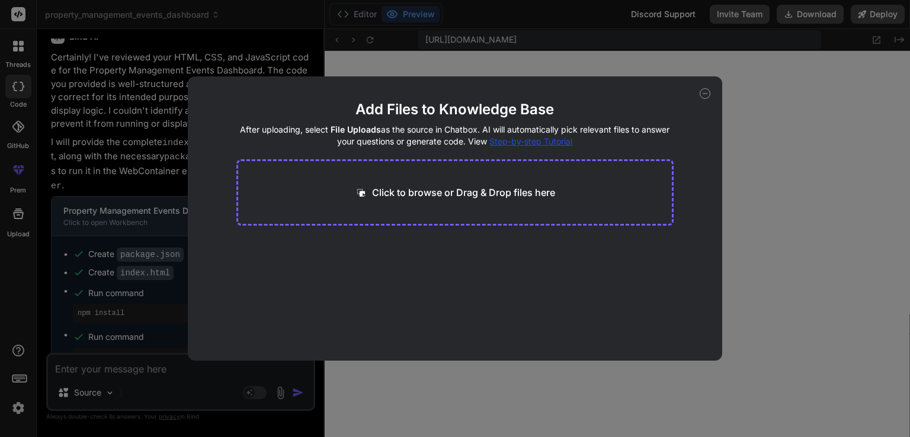
click at [447, 185] on p "Click to browse or Drag & Drop files here" at bounding box center [463, 192] width 183 height 14
type input "C:\fakepath\mockEvents.json"
click at [350, 206] on div "Click to browse or Drag & Drop files here" at bounding box center [455, 192] width 438 height 66
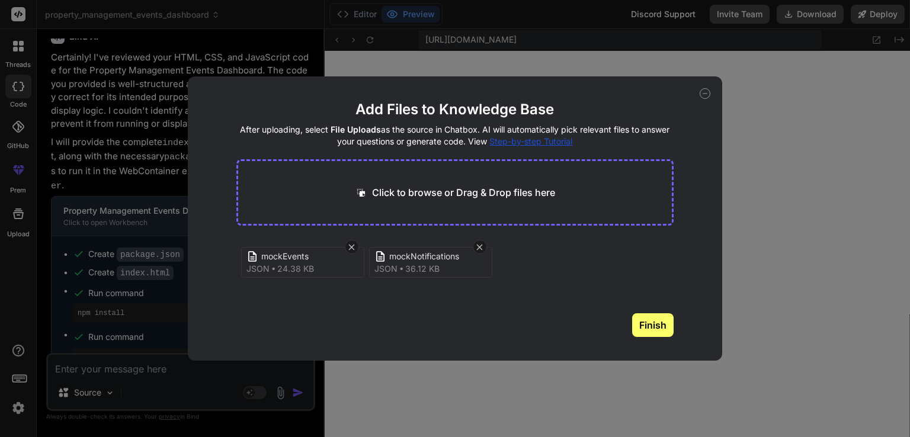
drag, startPoint x: 643, startPoint y: 325, endPoint x: 633, endPoint y: 314, distance: 15.1
click at [643, 323] on button "Finish" at bounding box center [652, 325] width 41 height 24
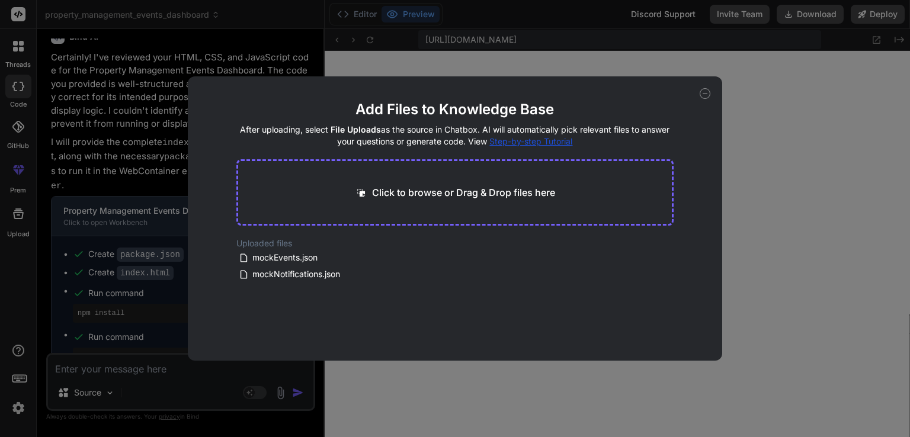
click at [101, 365] on div "Add Files to Knowledge Base After uploading, select File Uploads as the source …" at bounding box center [455, 218] width 910 height 437
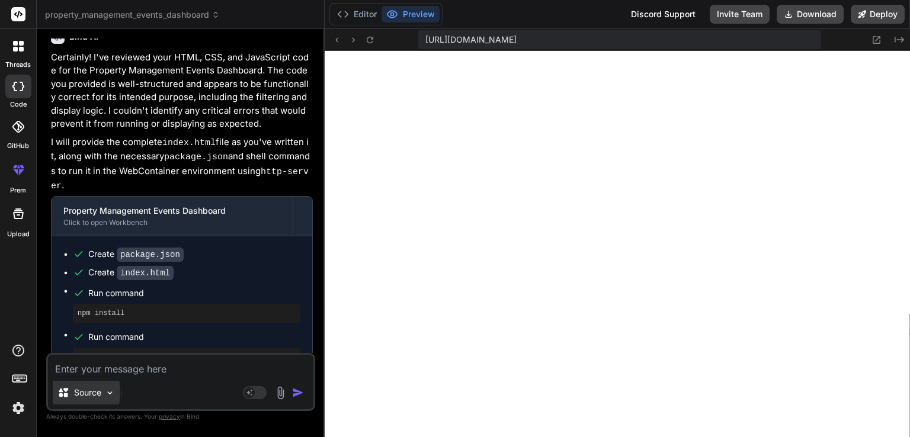
click at [81, 392] on p "Source" at bounding box center [87, 393] width 27 height 12
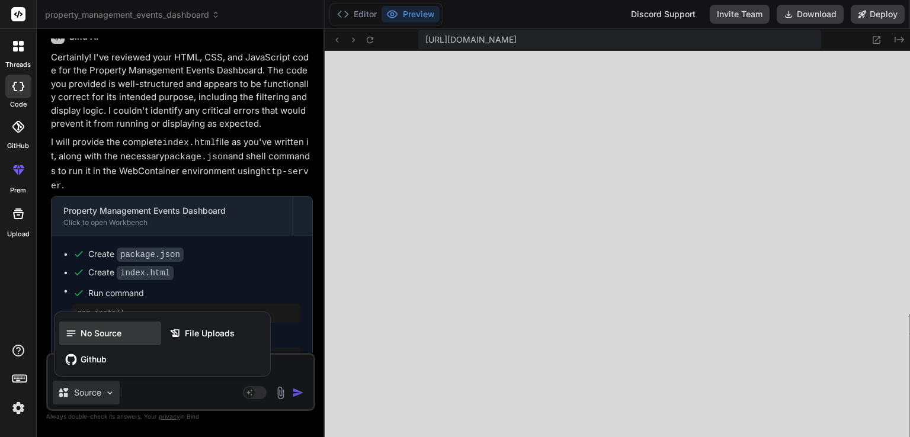
click at [83, 337] on span "No Source" at bounding box center [101, 334] width 41 height 12
type textarea "x"
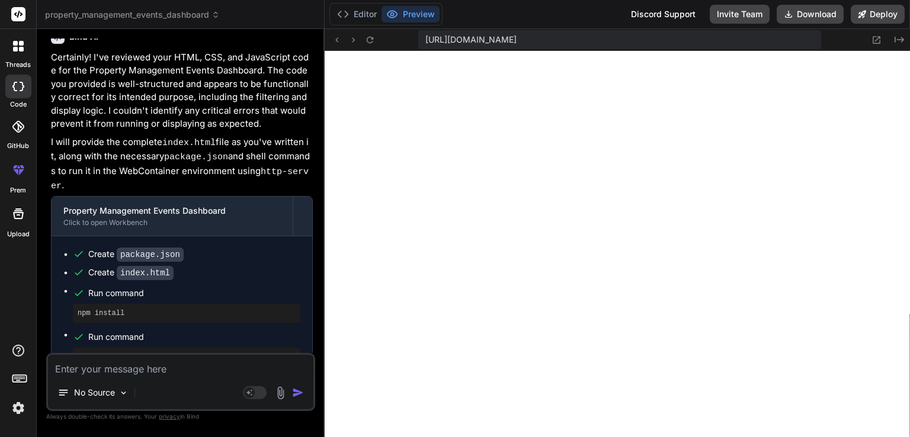
click at [147, 367] on textarea at bounding box center [180, 365] width 265 height 21
click at [195, 368] on textarea at bounding box center [180, 365] width 265 height 21
type textarea "s"
type textarea "x"
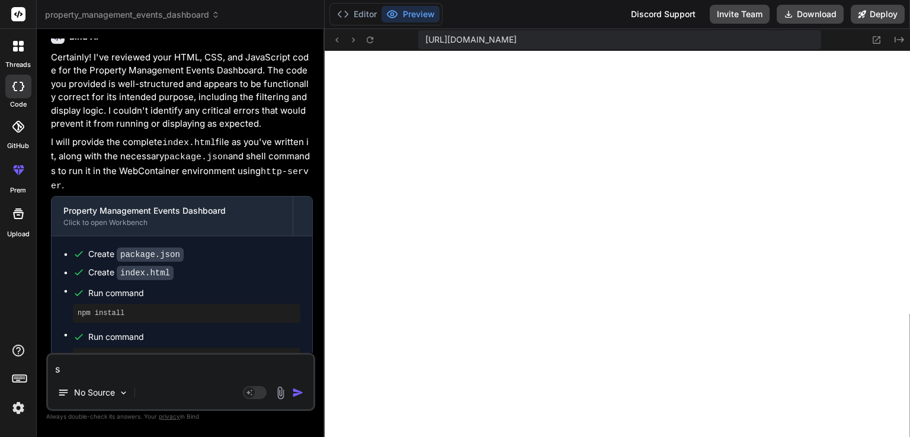
type textarea "so"
type textarea "x"
type textarea "so"
type textarea "x"
type textarea "so n"
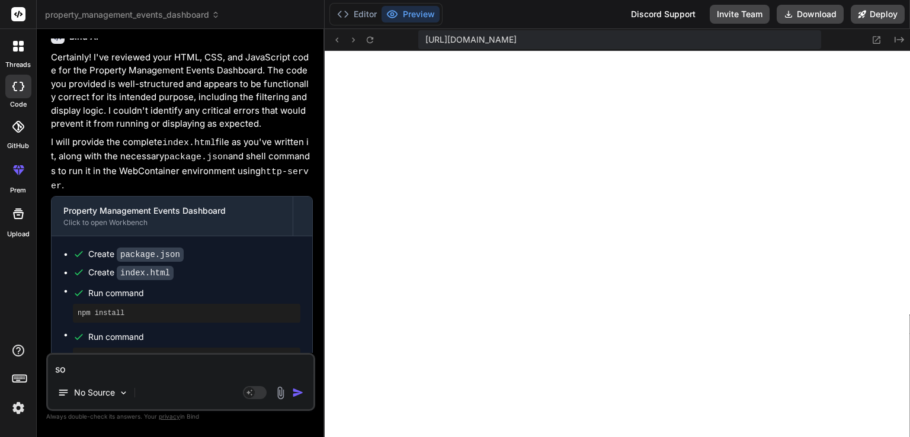
type textarea "x"
type textarea "so no"
type textarea "x"
type textarea "so now"
type textarea "x"
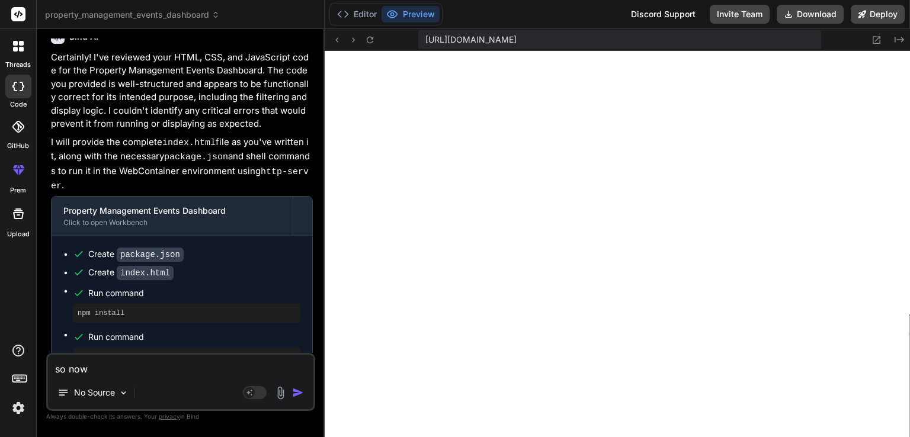
type textarea "so now"
type textarea "x"
type textarea "so now i"
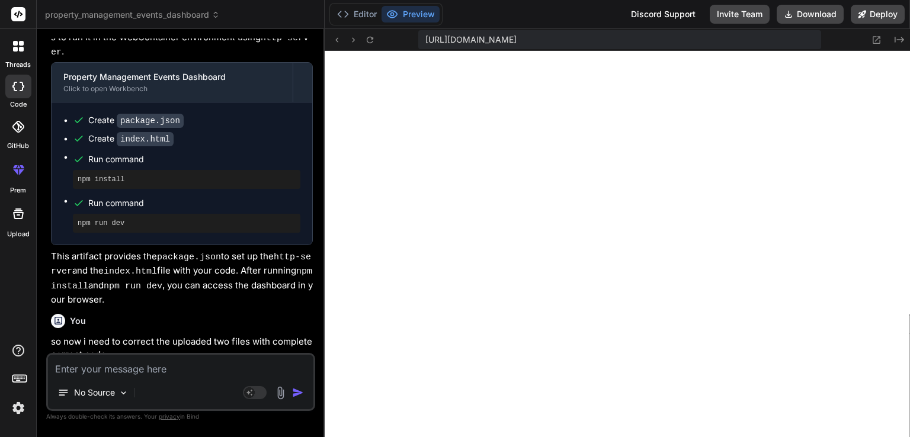
scroll to position [3596, 0]
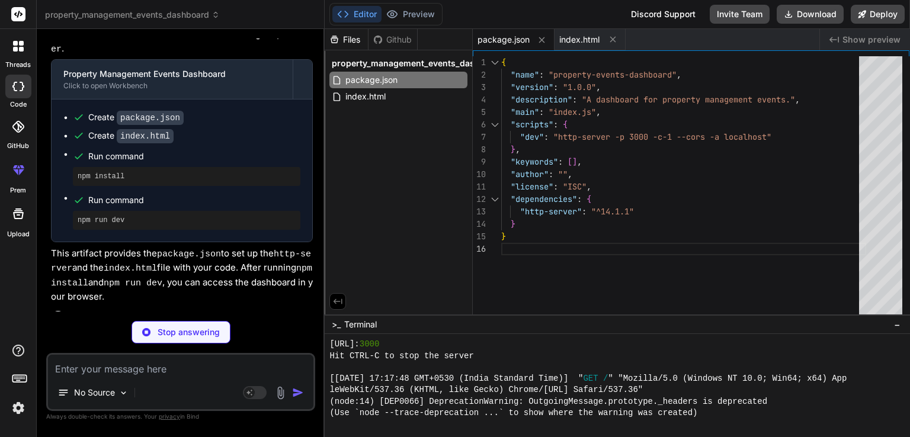
click at [194, 374] on textarea at bounding box center [180, 365] width 265 height 21
click at [217, 361] on textarea at bounding box center [180, 365] width 265 height 21
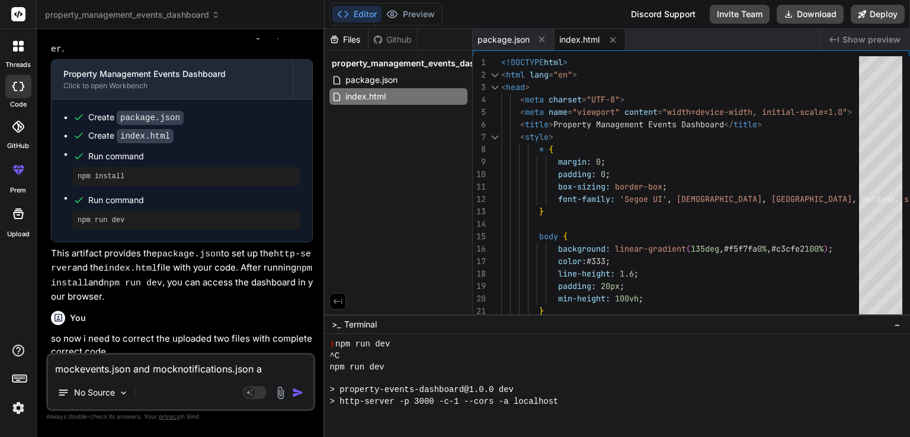
scroll to position [1057, 0]
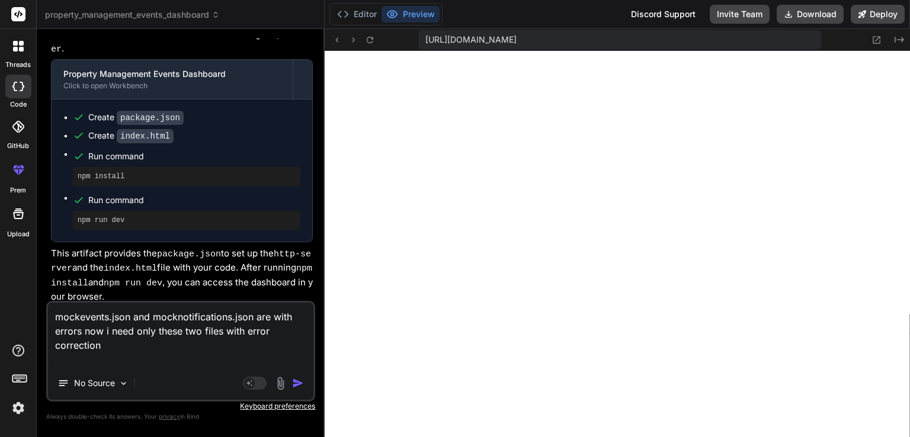
paste textarea "<!DOCTYPE html> <html lang="en"> <head> <meta charset="UTF-8"> <meta name="view…"
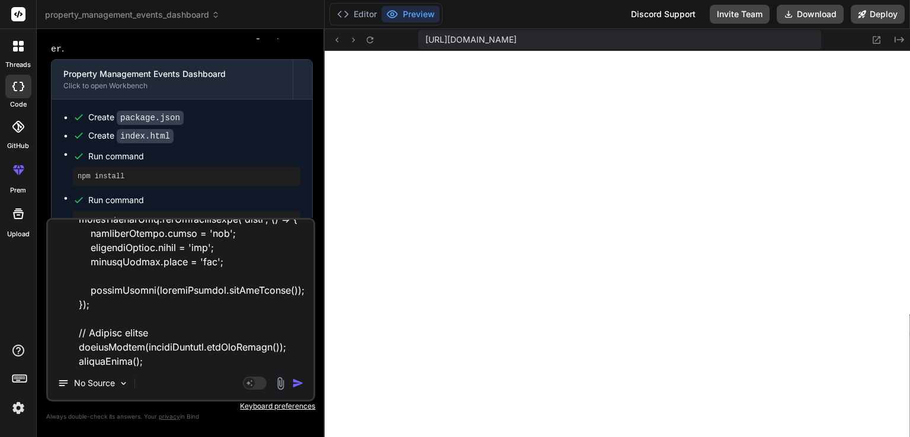
scroll to position [10846, 0]
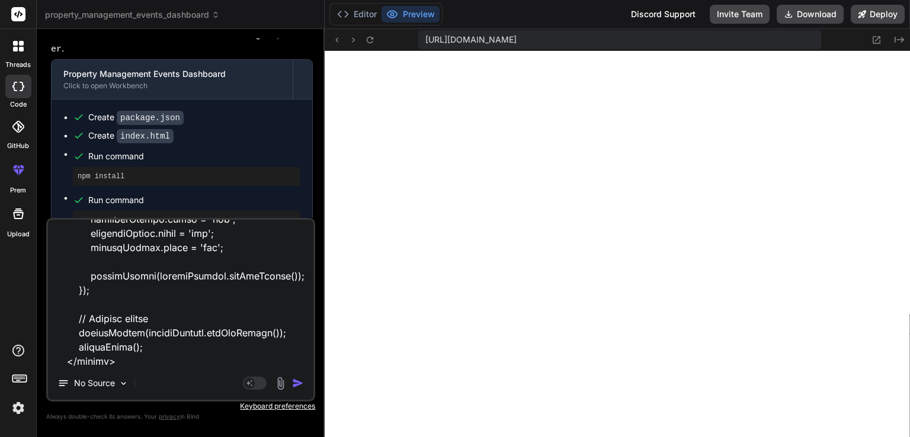
click at [169, 363] on textarea at bounding box center [180, 293] width 265 height 147
click at [164, 362] on textarea at bounding box center [180, 293] width 265 height 147
paste textarea "/** * Mock Notifications Service - Complete Error-Free Implementation * Propert…"
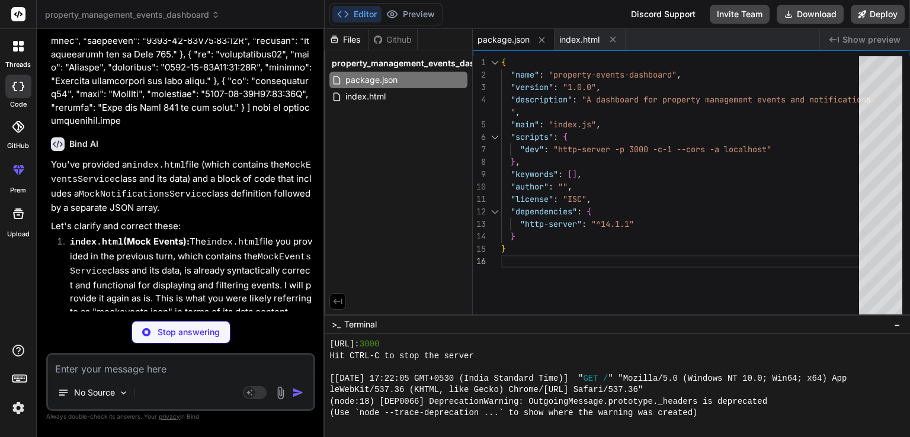
scroll to position [13807, 0]
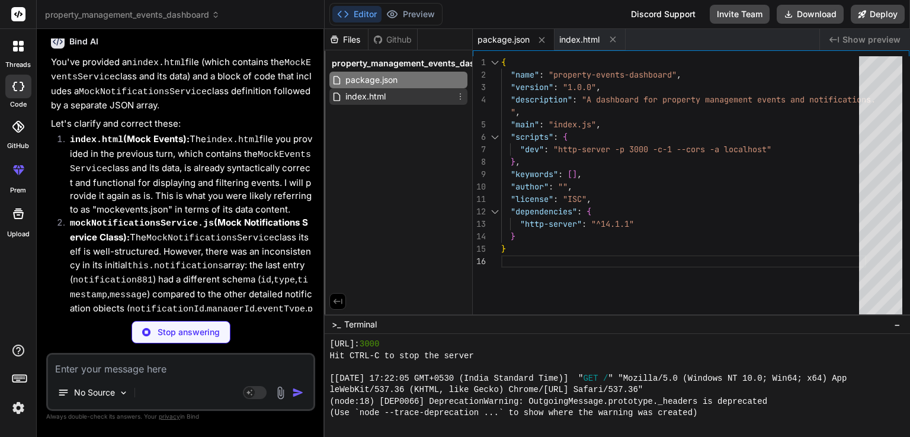
click at [378, 95] on span "index.html" at bounding box center [365, 96] width 43 height 14
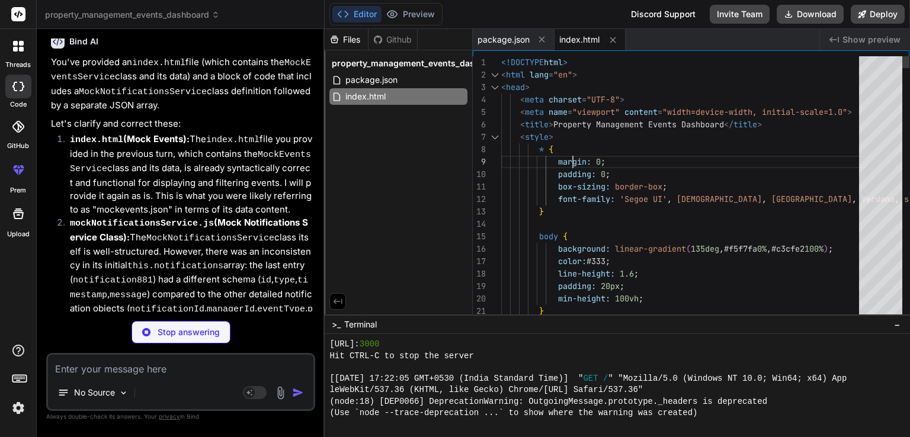
scroll to position [0, 0]
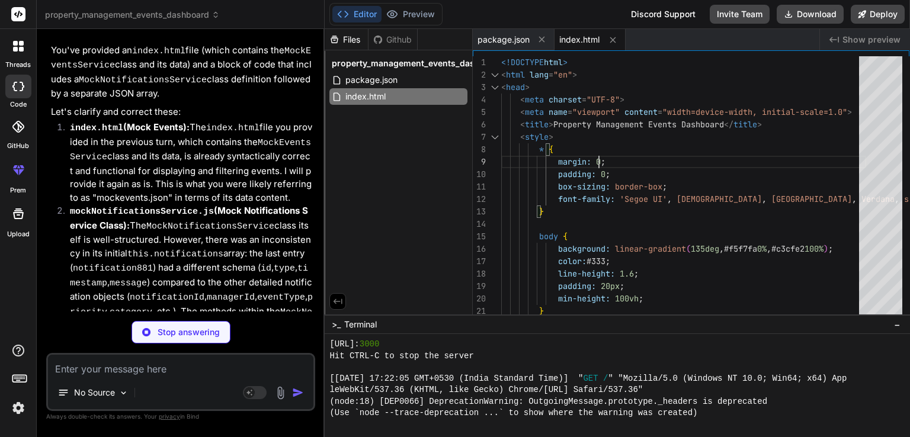
scroll to position [13825, 0]
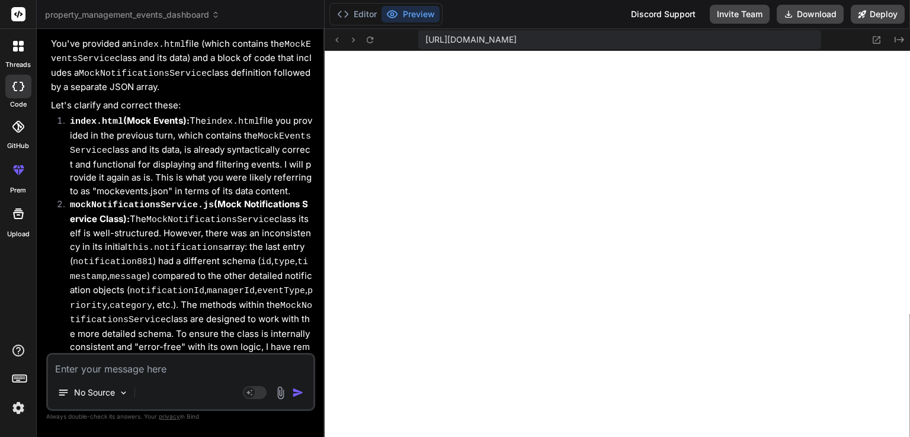
scroll to position [1683, 0]
click at [365, 16] on button "Editor" at bounding box center [356, 14] width 49 height 17
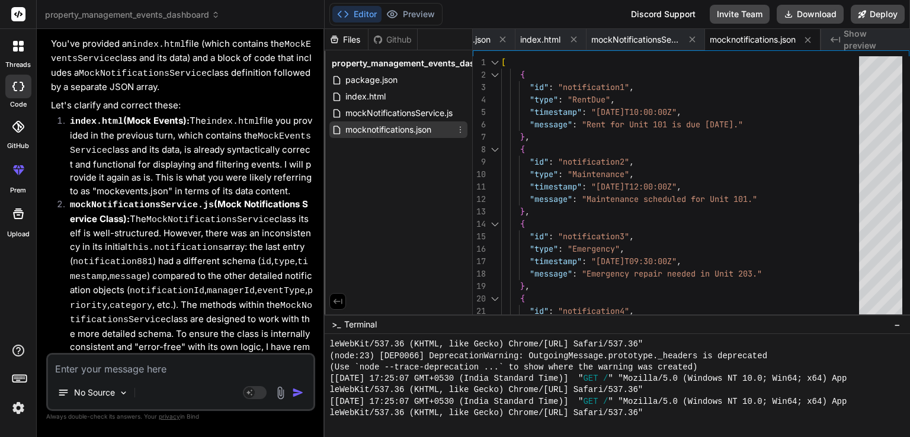
click at [395, 127] on span "mocknotifications.json" at bounding box center [388, 130] width 88 height 14
click at [413, 116] on span "mockNotificationsService.js" at bounding box center [399, 113] width 110 height 14
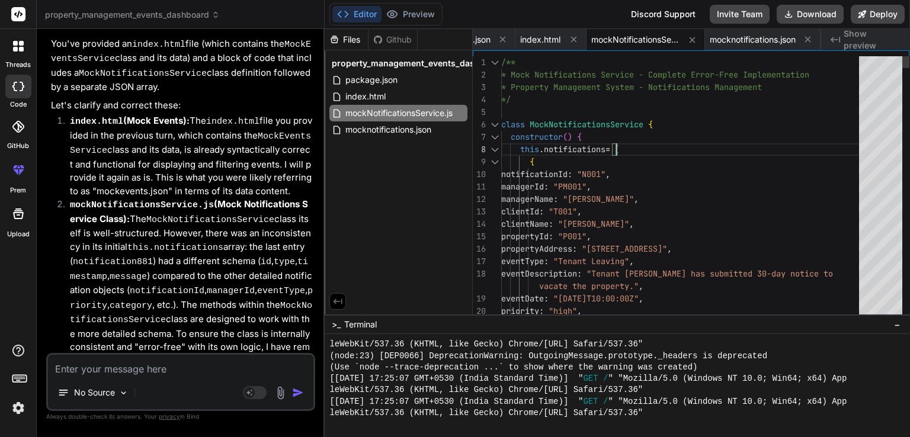
scroll to position [0, 0]
click at [383, 100] on span "index.html" at bounding box center [365, 96] width 43 height 14
